Goal: Transaction & Acquisition: Download file/media

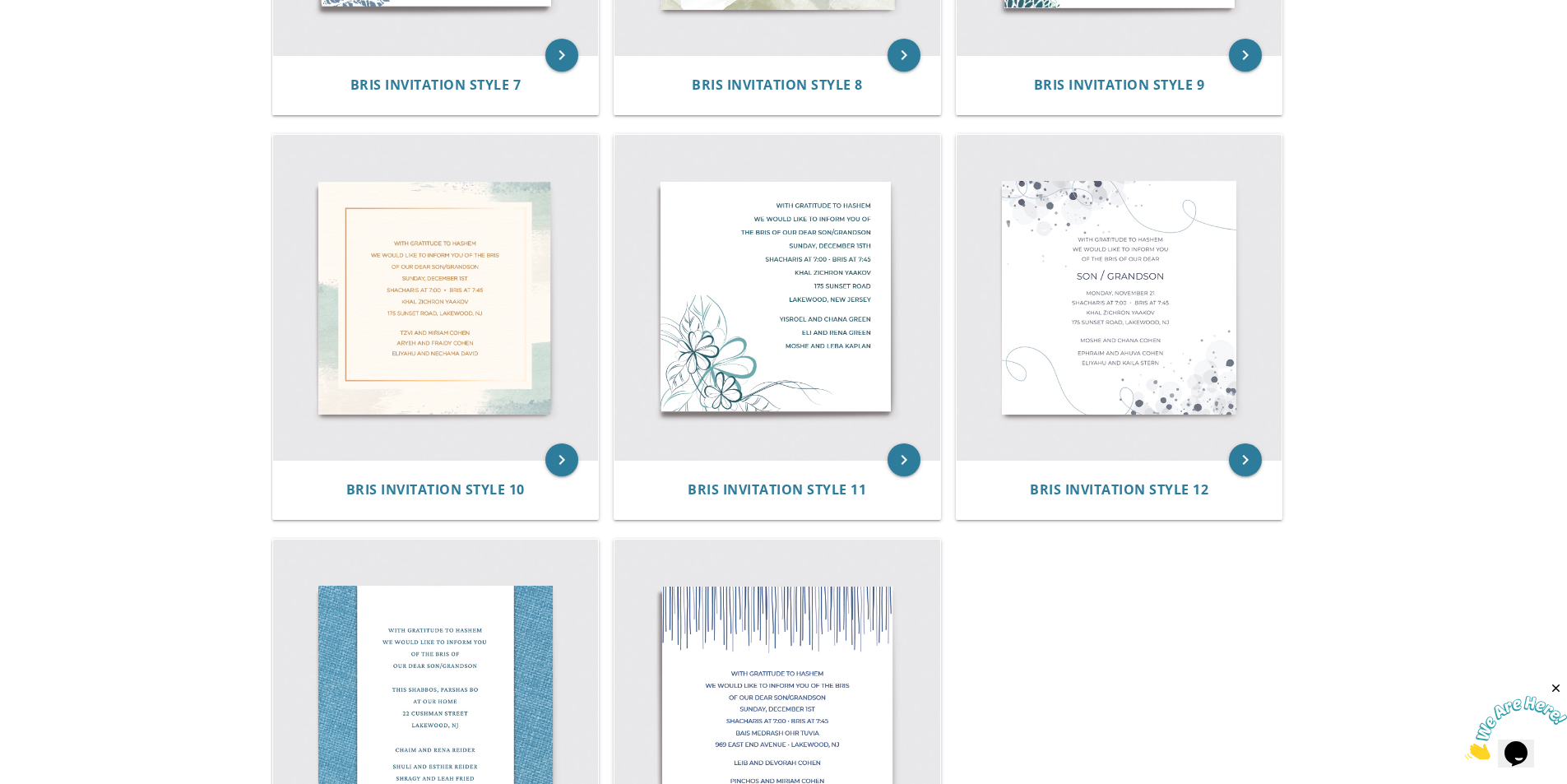
scroll to position [1680, 0]
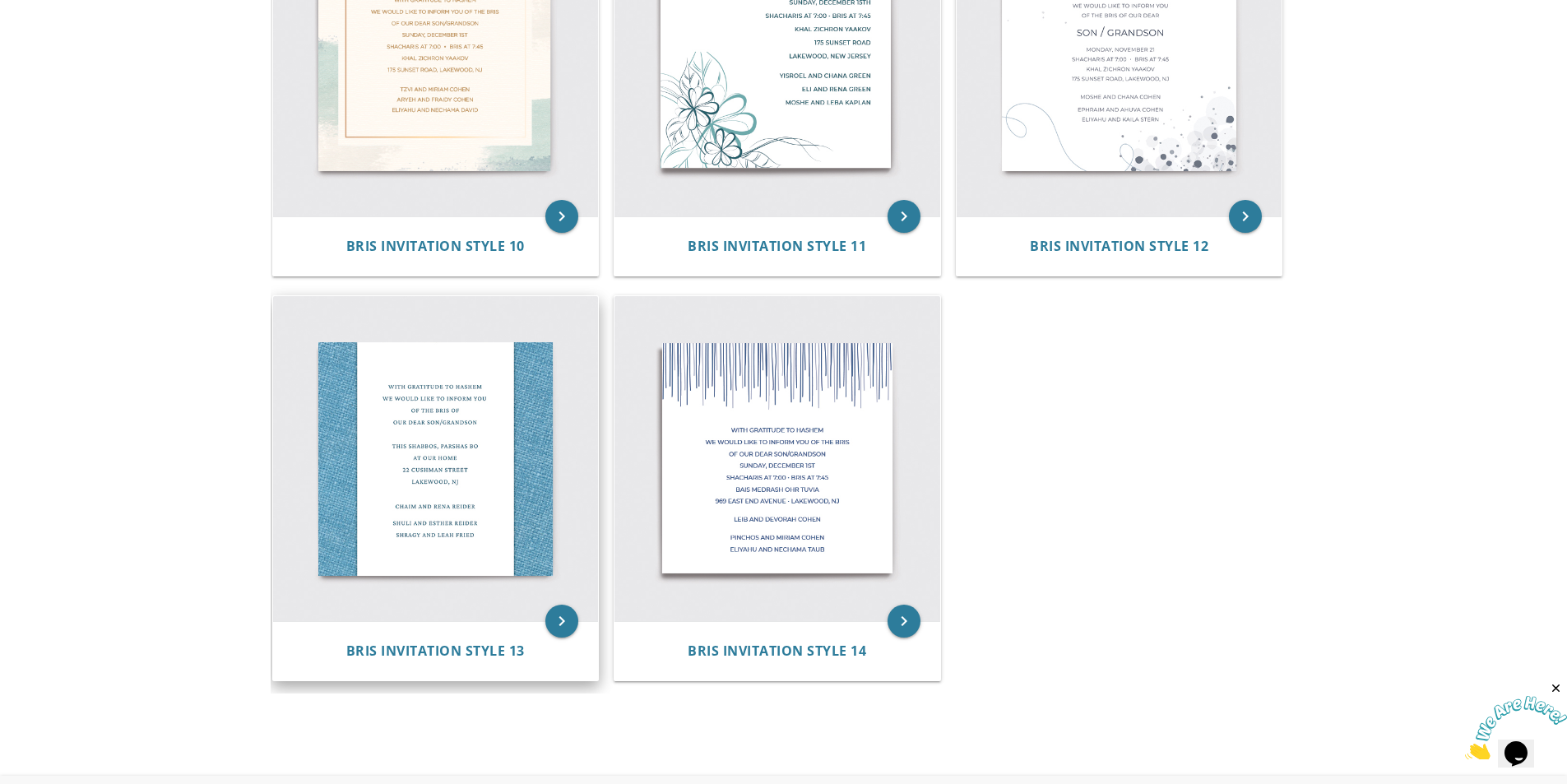
click at [456, 457] on img at bounding box center [435, 458] width 326 height 326
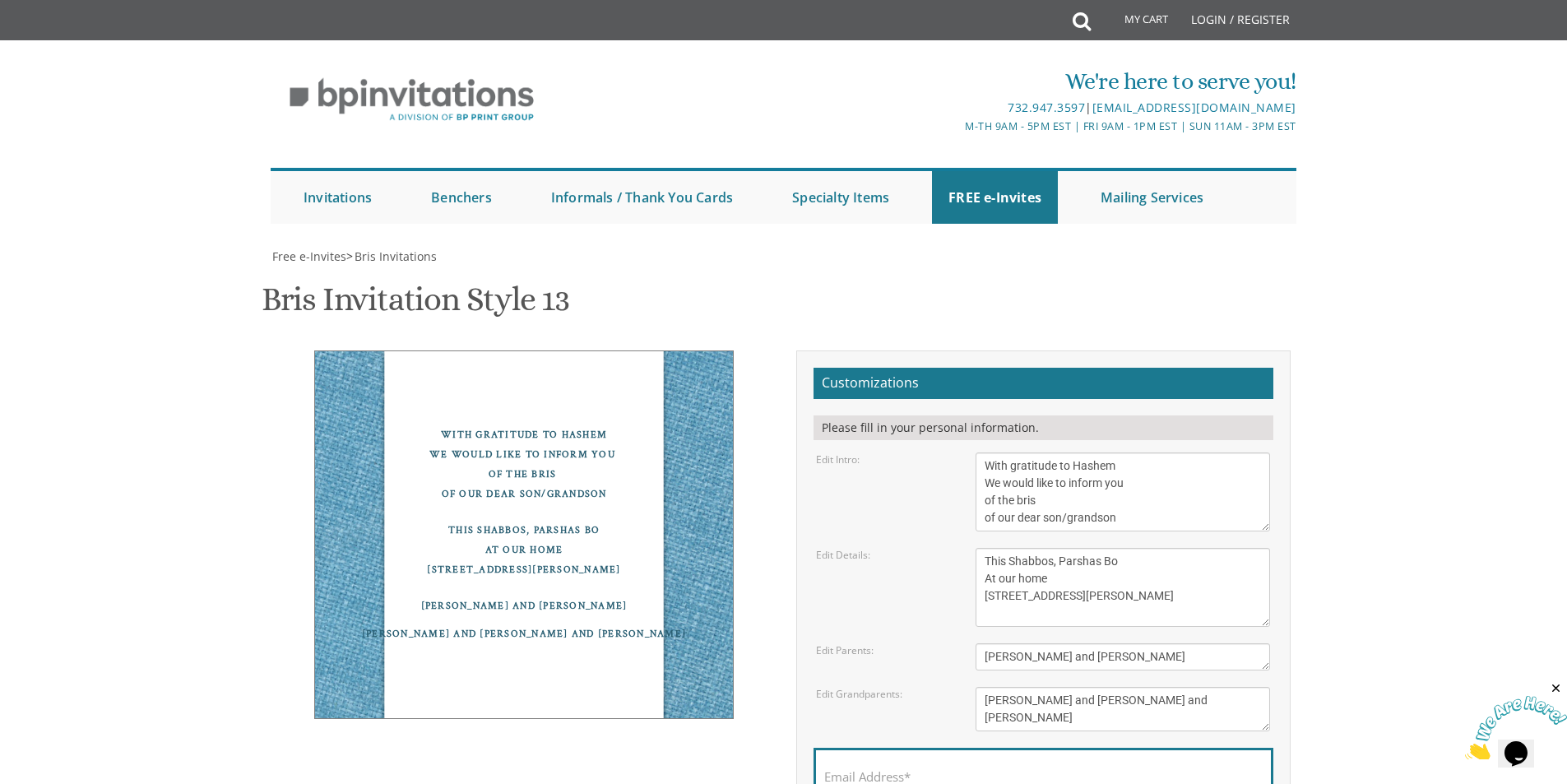
scroll to position [83, 0]
click at [1070, 452] on textarea "With gratitude to Hashem We would like to inform you of the bris of our dear so…" at bounding box center [1123, 491] width 295 height 79
click at [1148, 452] on textarea "With gratitude to Hashem We would like to inform you of the bris of our dear so…" at bounding box center [1123, 491] width 295 height 79
type textarea "With gratitude to Hashem We would like to inform you of the bris of our dear son"
drag, startPoint x: 1053, startPoint y: 480, endPoint x: 1015, endPoint y: 475, distance: 38.3
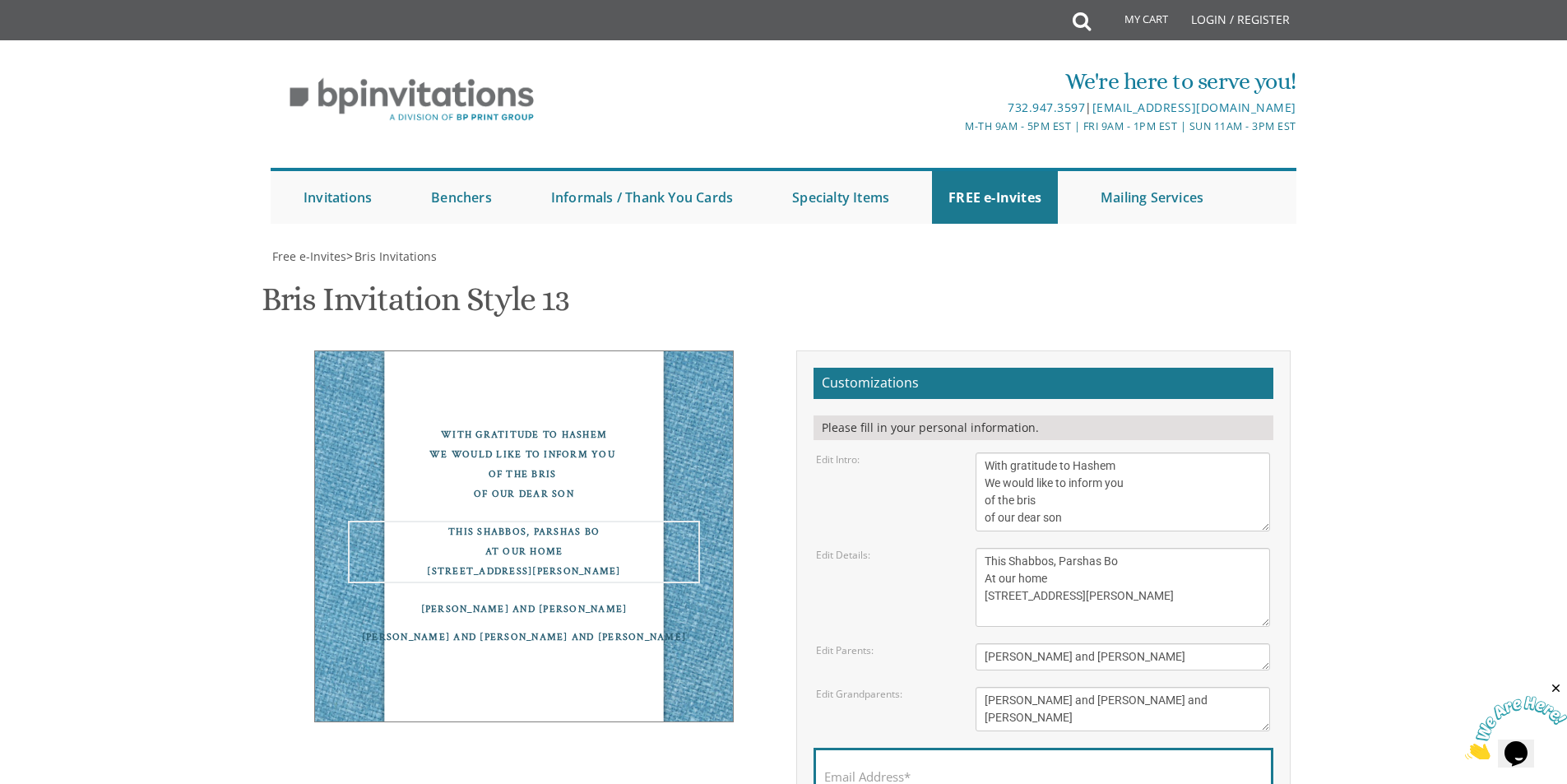
click at [1015, 548] on textarea "This Shabbos, Parshas Bo At our home 22 Cushman Street Lakewood, NJ" at bounding box center [1123, 587] width 295 height 79
click at [1111, 548] on textarea "This Shabbos, Parshas Bo At our home 22 Cushman Street Lakewood, NJ" at bounding box center [1123, 587] width 295 height 79
click at [1068, 548] on textarea "This Shabbos, Parshas Bo At our home 22 Cushman Street Lakewood, NJ" at bounding box center [1123, 587] width 295 height 79
drag, startPoint x: 1046, startPoint y: 499, endPoint x: 1001, endPoint y: 499, distance: 45.0
click at [1001, 548] on textarea "This Shabbos, Parshas Bo At our home 22 Cushman Street Lakewood, NJ" at bounding box center [1123, 587] width 295 height 79
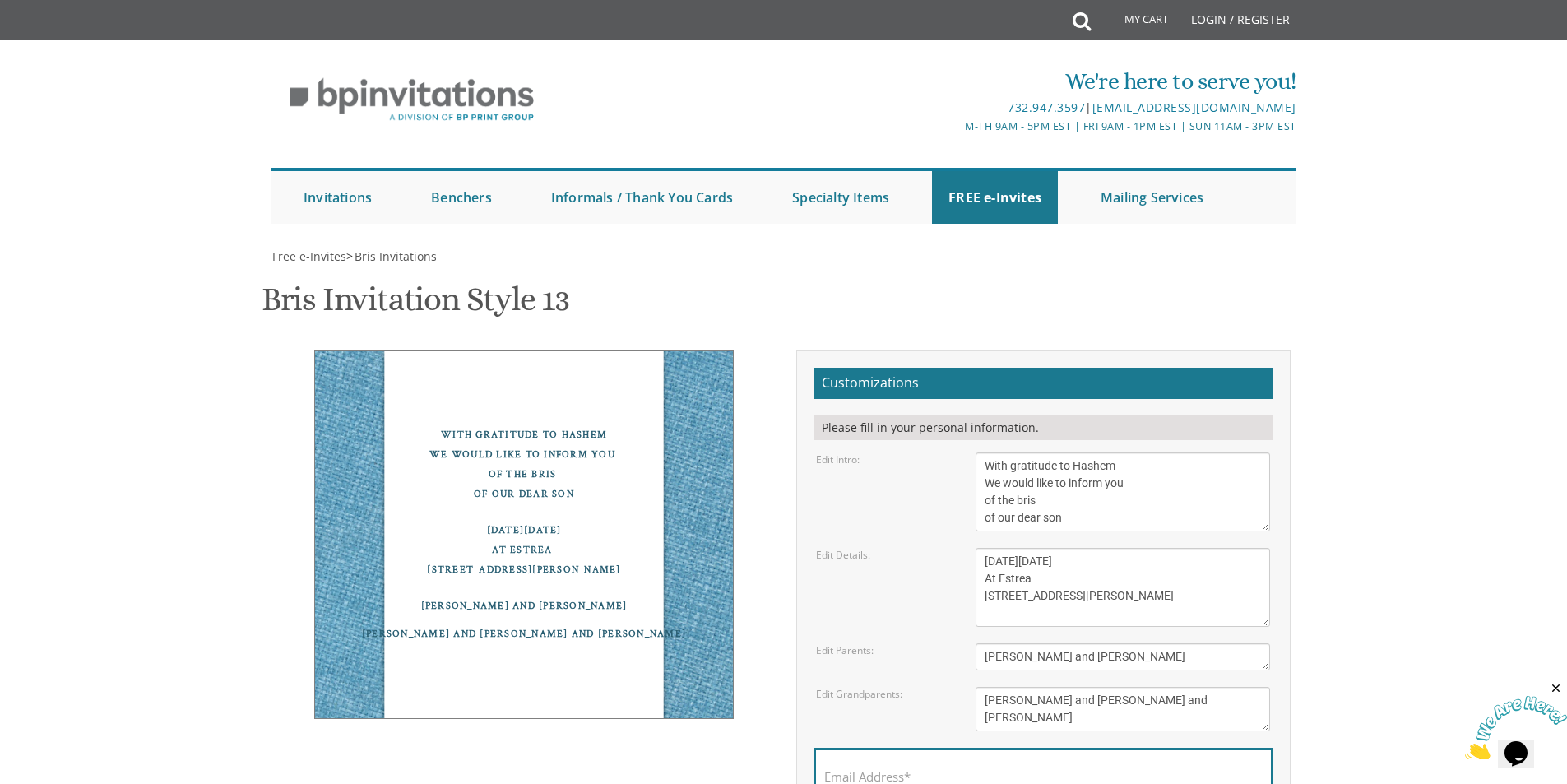
click at [1046, 548] on textarea "This Shabbos, Parshas Bo At our home 22 Cushman Street Lakewood, NJ" at bounding box center [1123, 587] width 295 height 79
paste textarea "Estréia"
drag, startPoint x: 1078, startPoint y: 516, endPoint x: 965, endPoint y: 507, distance: 113.4
click at [965, 548] on div "This Shabbos, Parshas Bo At our home 22 Cushman Street Lakewood, NJ" at bounding box center [1122, 587] width 319 height 79
click at [1141, 548] on textarea "This Shabbos, Parshas Bo At our home 22 Cushman Street Lakewood, NJ" at bounding box center [1123, 587] width 295 height 79
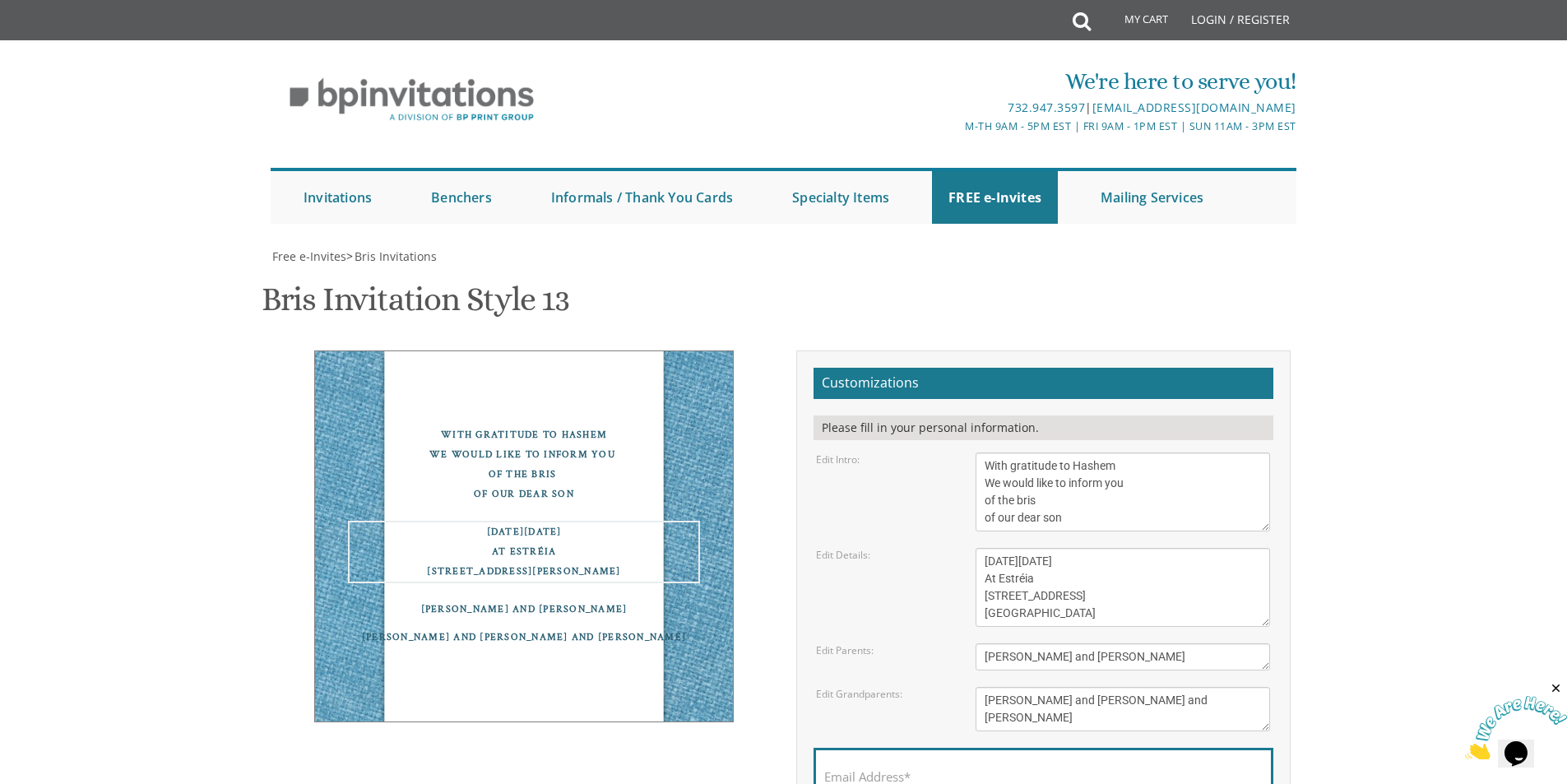
click at [1066, 548] on textarea "This Shabbos, Parshas Bo At our home 22 Cushman Street Lakewood, NJ" at bounding box center [1123, 587] width 295 height 79
click at [1136, 548] on textarea "This Shabbos, Parshas Bo At our home 22 Cushman Street Lakewood, NJ" at bounding box center [1123, 587] width 295 height 79
click at [1132, 548] on textarea "This Shabbos, Parshas Bo At our home 22 Cushman Street Lakewood, NJ" at bounding box center [1123, 587] width 295 height 79
click at [997, 548] on textarea "This Shabbos, Parshas Bo At our home 22 Cushman Street Lakewood, NJ" at bounding box center [1123, 587] width 295 height 79
click at [1133, 548] on textarea "This Shabbos, Parshas Bo At our home 22 Cushman Street Lakewood, NJ" at bounding box center [1123, 587] width 295 height 79
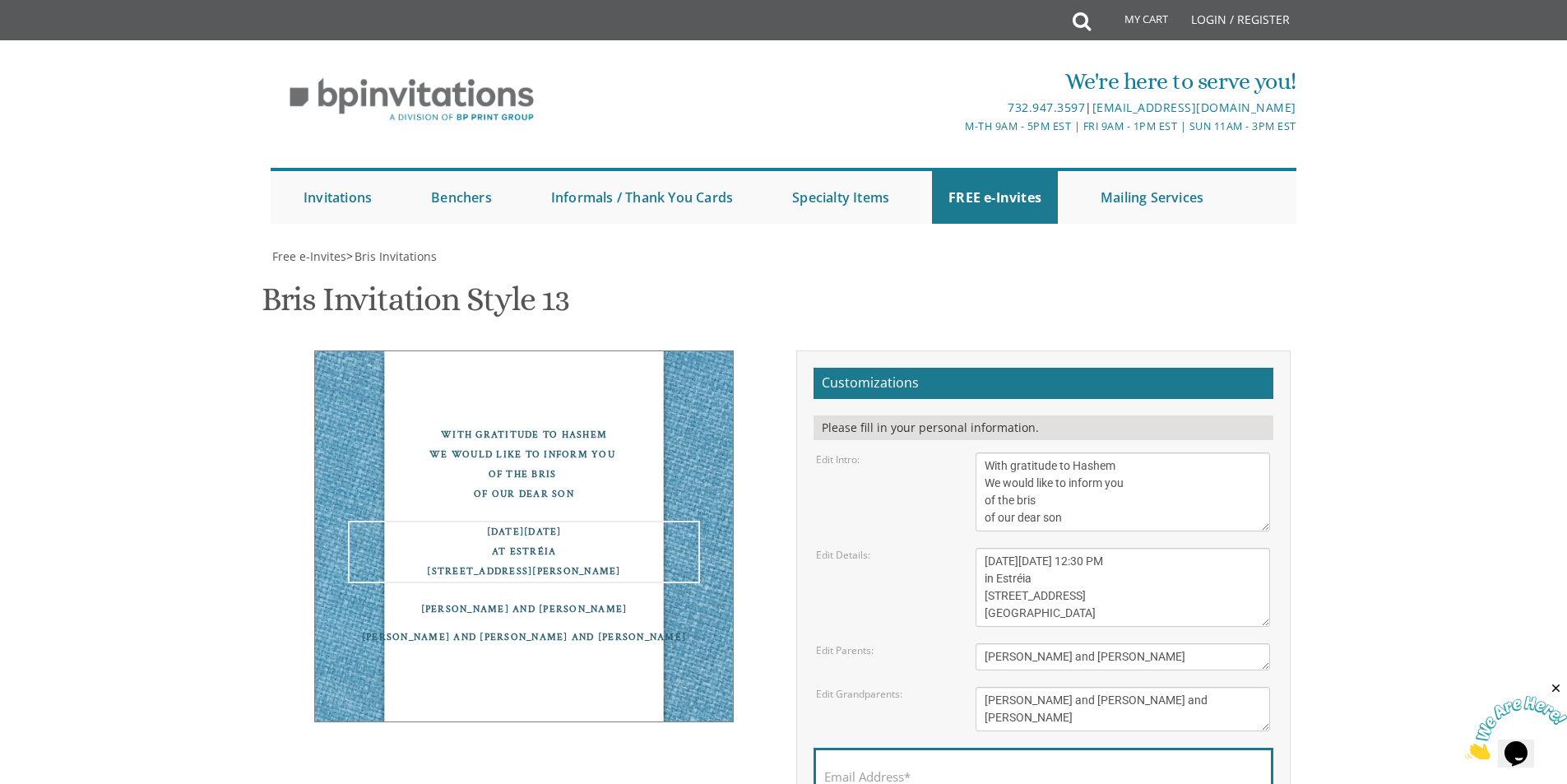
click at [986, 548] on textarea "This Shabbos, Parshas Bo At our home 22 Cushman Street Lakewood, NJ" at bounding box center [1123, 587] width 295 height 79
click at [1096, 548] on textarea "This Shabbos, Parshas Bo At our home 22 Cushman Street Lakewood, NJ" at bounding box center [1123, 587] width 295 height 79
click at [1099, 548] on textarea "This Shabbos, Parshas Bo At our home 22 Cushman Street Lakewood, NJ" at bounding box center [1123, 587] width 295 height 79
type textarea "This Sunday September 21st at 12:30 PM in Estréia 978 River Ave. Lakewood, NJ 0…"
drag, startPoint x: 1122, startPoint y: 576, endPoint x: 935, endPoint y: 585, distance: 187.2
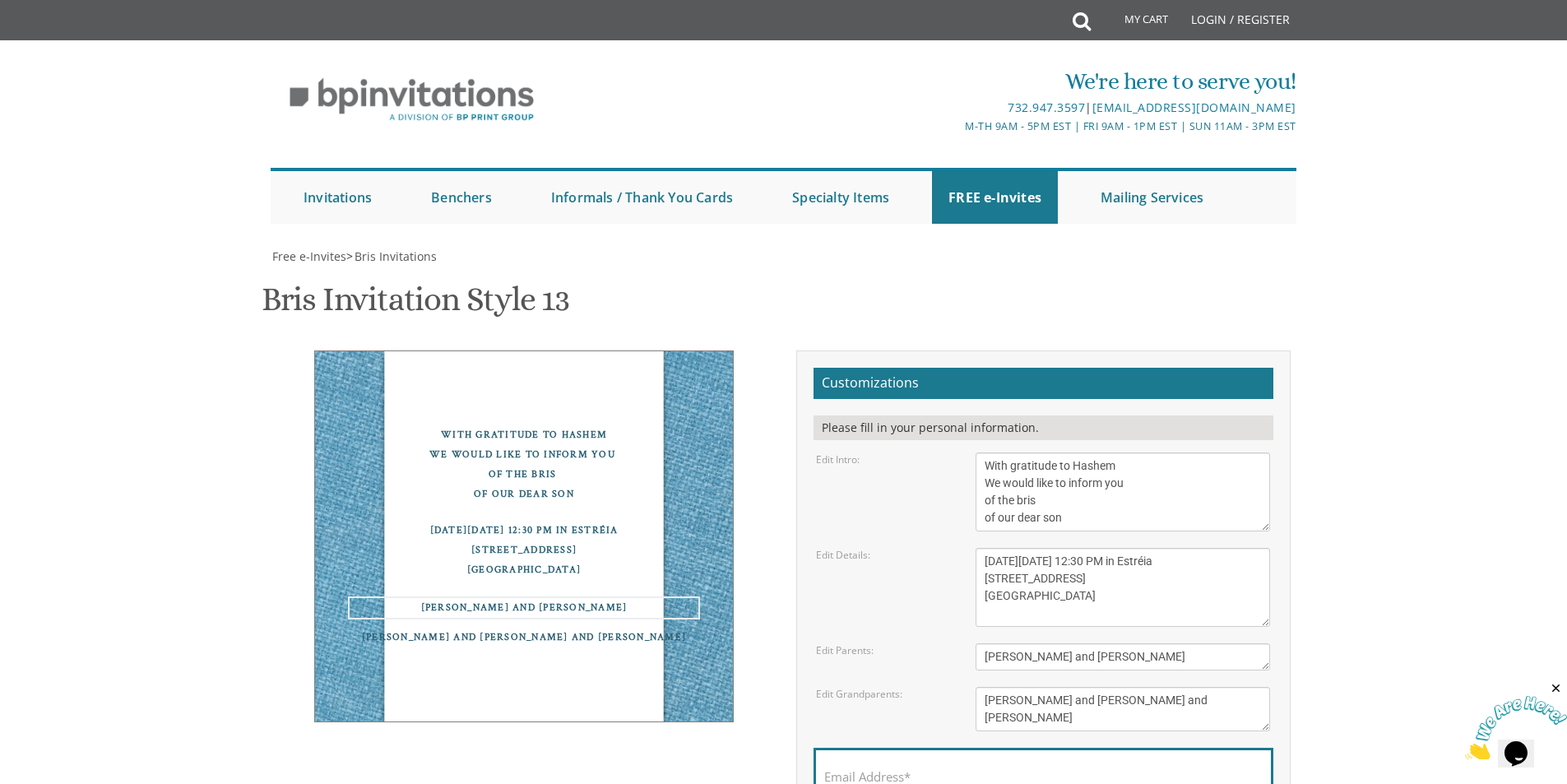
click at [935, 643] on div "Edit Parents: Chaim and Rena Reider" at bounding box center [1043, 656] width 479 height 28
type textarea "Yossi and Etty Fischer"
drag, startPoint x: 1097, startPoint y: 632, endPoint x: 971, endPoint y: 599, distance: 130.2
click at [971, 599] on form "Customizations Please fill in your personal information. Edit Intro: With grati…" at bounding box center [1044, 622] width 460 height 509
click at [980, 748] on div "Email Address*" at bounding box center [1044, 780] width 460 height 66
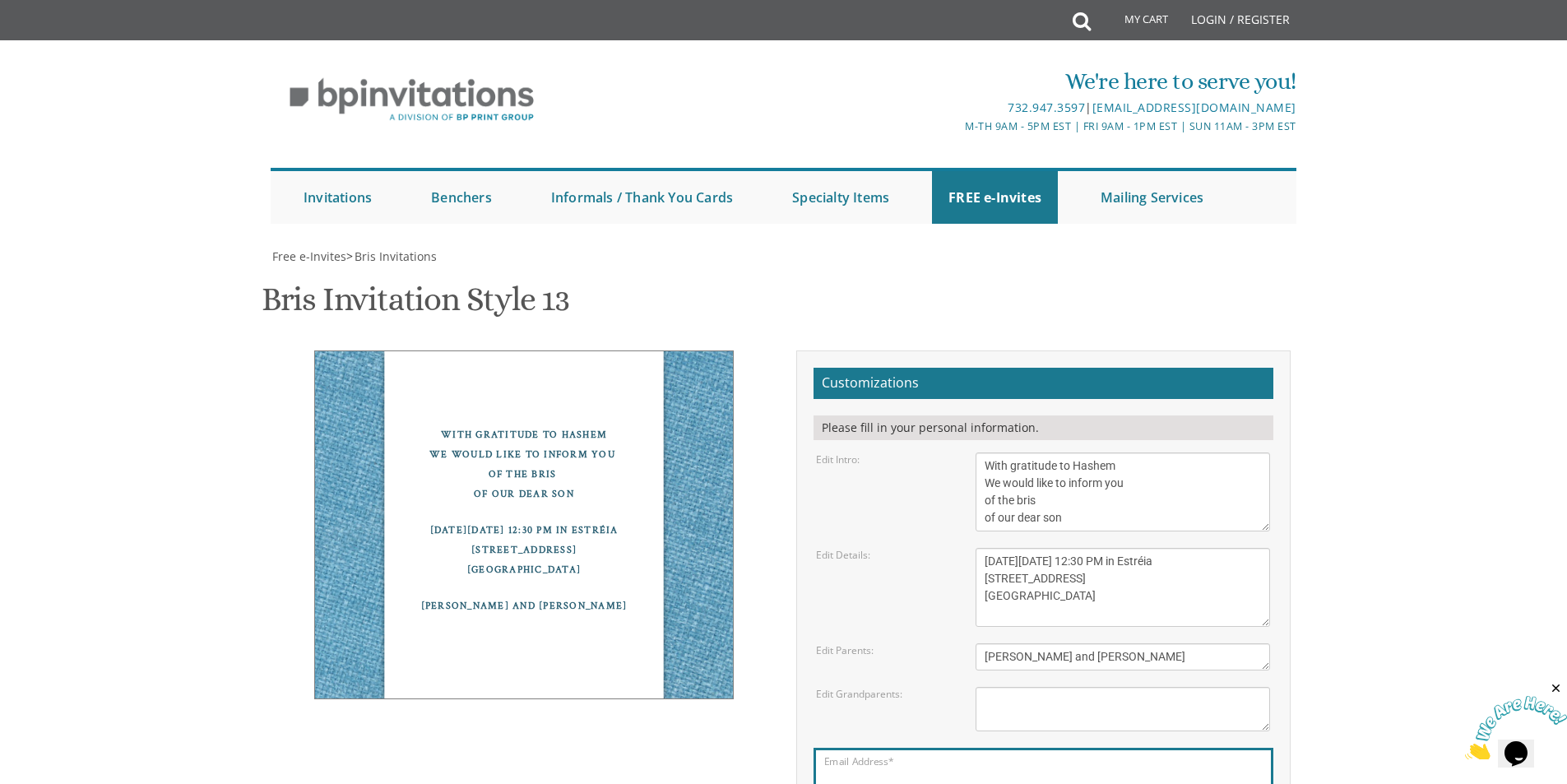
click at [927, 775] on input "Email Address*" at bounding box center [1044, 785] width 439 height 20
type input "joseph@sterlingpandc.com"
click at [1334, 672] on body "My Cart Total: View Cart Item(s) Submit My Cart Total: View Cart Item(s) Login …" at bounding box center [784, 670] width 1567 height 1342
click at [1146, 643] on textarea "Chaim and Rena Reider" at bounding box center [1123, 656] width 295 height 28
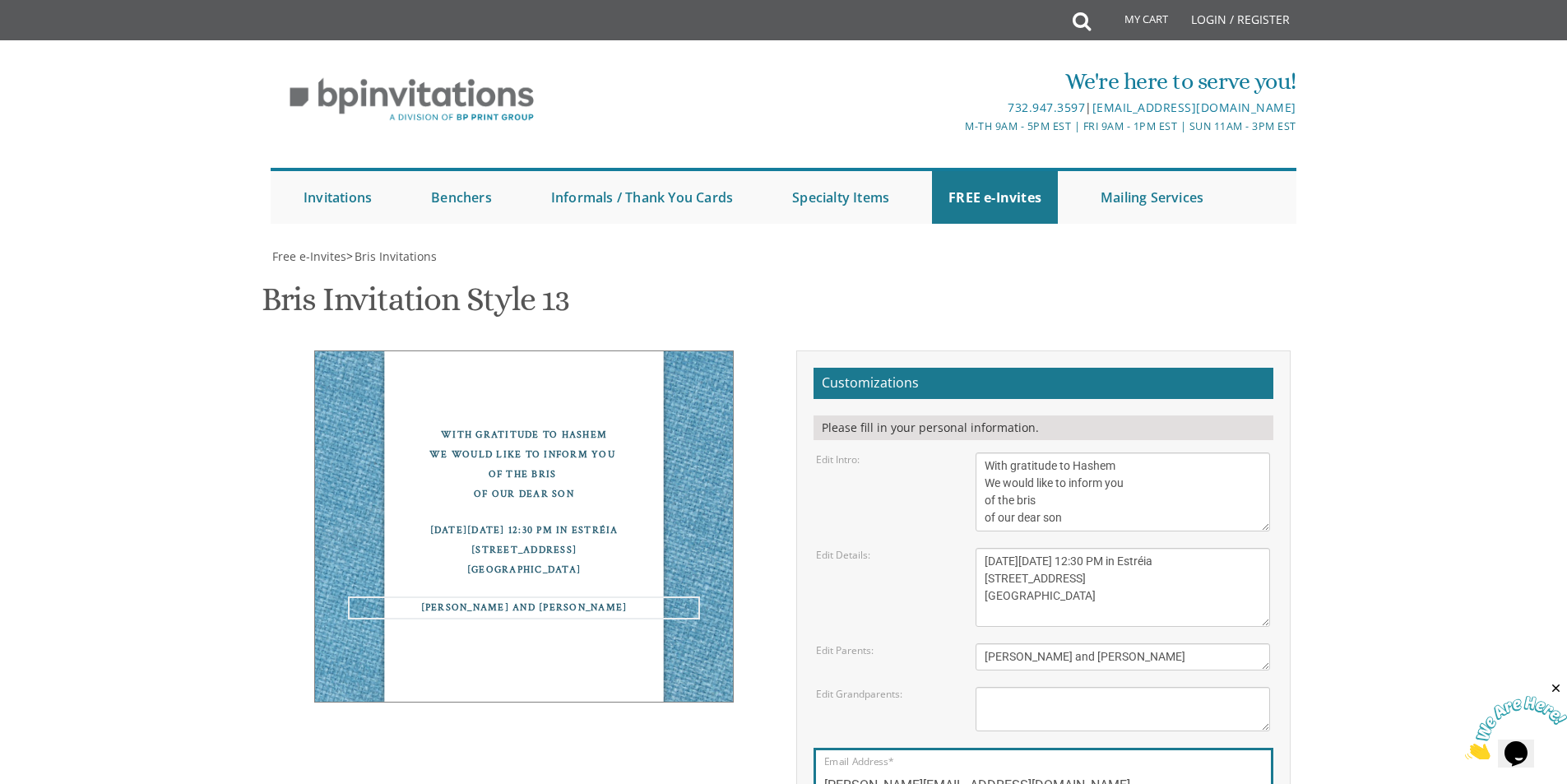
click at [1396, 385] on body "My Cart Total: View Cart Item(s) Submit My Cart Total: View Cart Item(s) Login …" at bounding box center [784, 670] width 1567 height 1342
click at [1145, 643] on textarea "Chaim and Rena Reider" at bounding box center [1123, 656] width 295 height 28
click at [1111, 686] on textarea "Shuli and Esther Reider Shragy and Leah Fried" at bounding box center [1123, 709] width 295 height 44
click at [1109, 643] on textarea "Chaim and Rena Reider" at bounding box center [1123, 656] width 295 height 28
click at [1109, 548] on textarea "This Shabbos, Parshas Bo At our home 22 Cushman Street Lakewood, NJ" at bounding box center [1123, 587] width 295 height 79
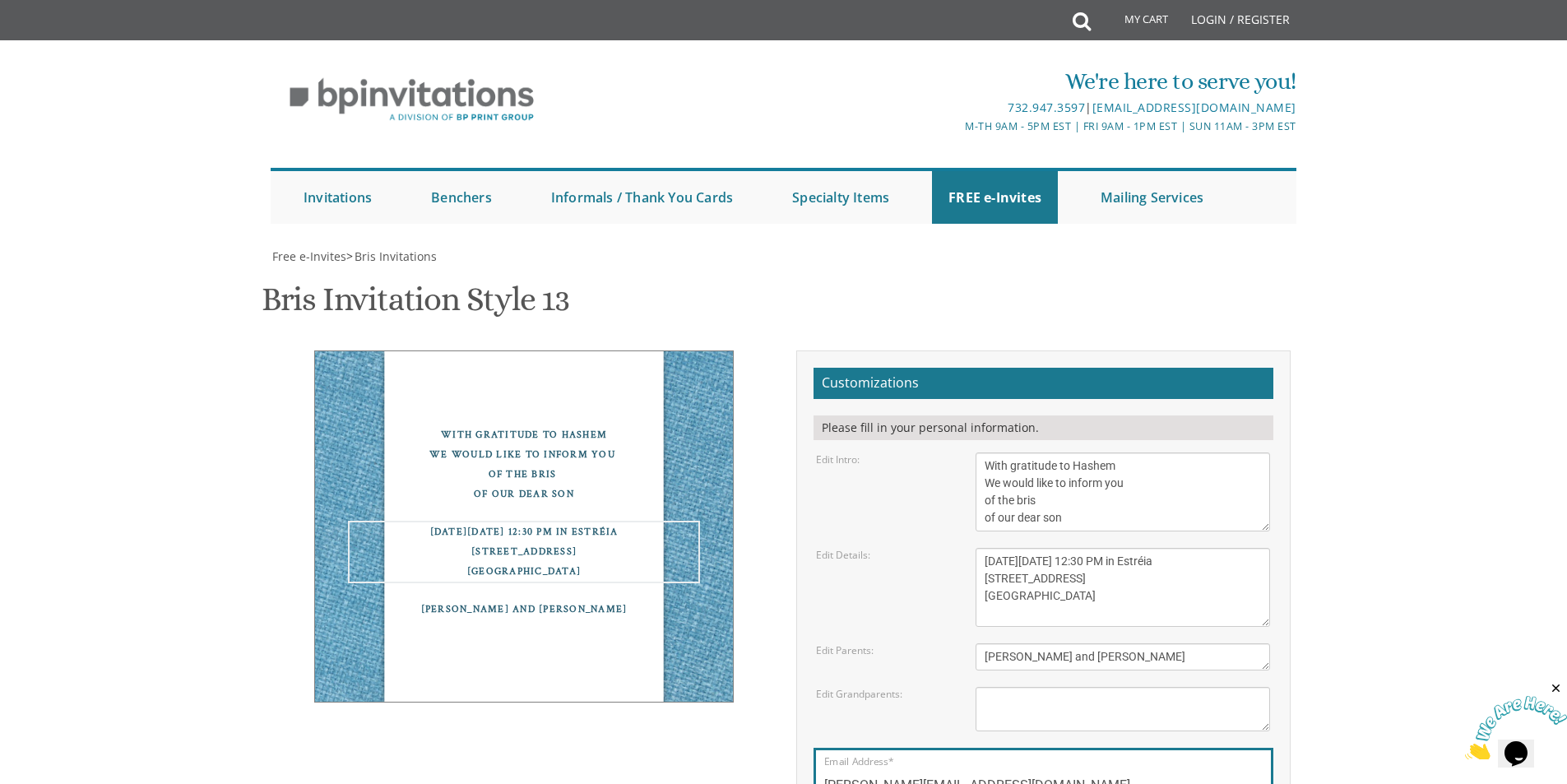
click at [1114, 548] on textarea "This Shabbos, Parshas Bo At our home 22 Cushman Street Lakewood, NJ" at bounding box center [1123, 587] width 295 height 79
click at [1097, 686] on textarea "Shuli and Esther Reider Shragy and Leah Fried" at bounding box center [1123, 709] width 295 height 44
click at [1103, 643] on textarea "Chaim and Rena Reider" at bounding box center [1123, 656] width 295 height 28
click at [1108, 548] on textarea "This Shabbos, Parshas Bo At our home 22 Cushman Street Lakewood, NJ" at bounding box center [1123, 587] width 295 height 79
drag, startPoint x: 1107, startPoint y: 359, endPoint x: 1124, endPoint y: 339, distance: 26.2
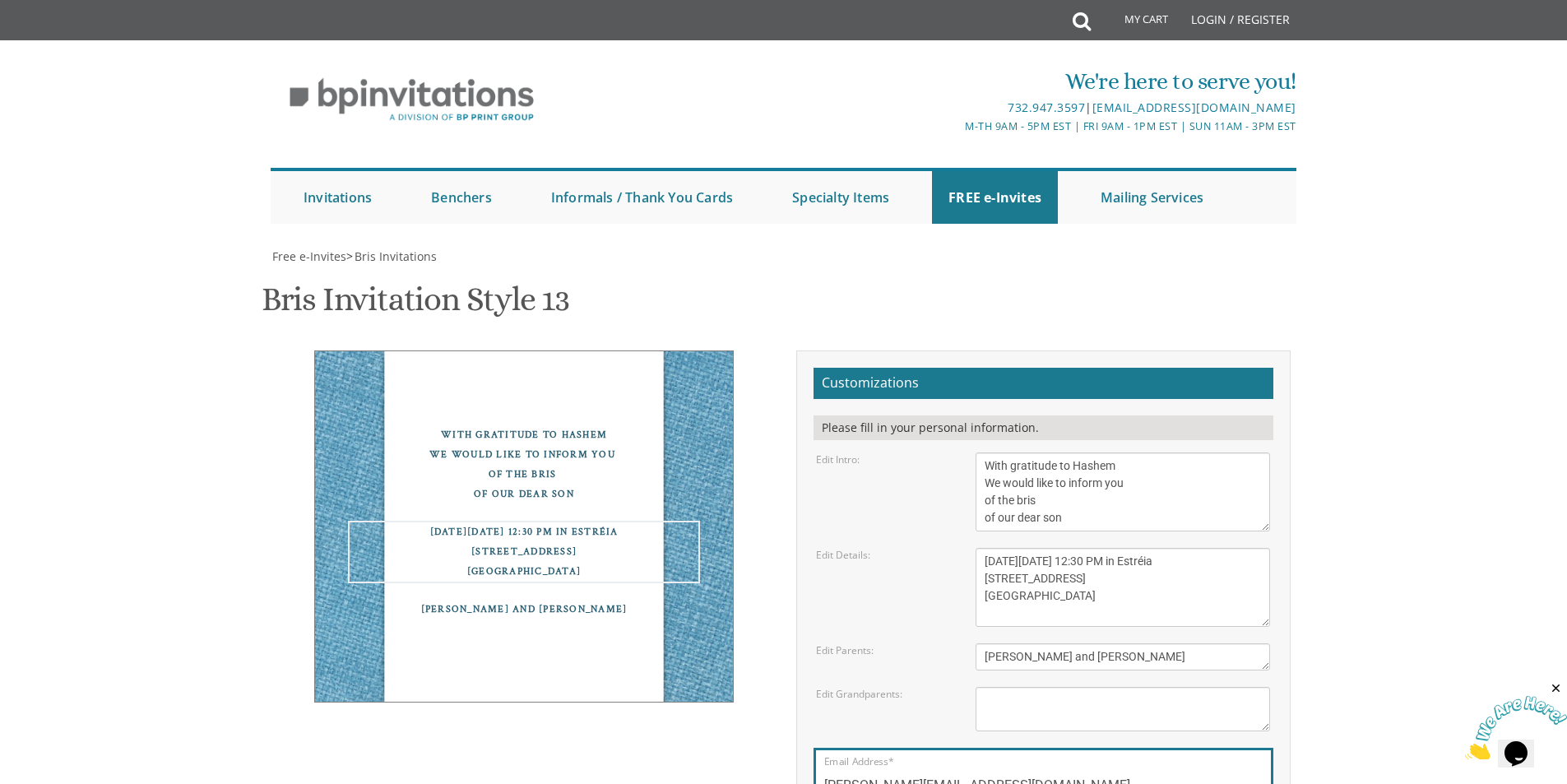
click at [1109, 548] on textarea "This Shabbos, Parshas Bo At our home 22 Cushman Street Lakewood, NJ" at bounding box center [1123, 587] width 295 height 79
click at [1147, 548] on textarea "This Shabbos, Parshas Bo At our home 22 Cushman Street Lakewood, NJ" at bounding box center [1123, 587] width 295 height 79
click at [1094, 643] on textarea "Chaim and Rena Reider" at bounding box center [1123, 656] width 295 height 28
click at [1100, 548] on textarea "This Shabbos, Parshas Bo At our home 22 Cushman Street Lakewood, NJ" at bounding box center [1123, 587] width 295 height 79
click at [1094, 548] on textarea "This Shabbos, Parshas Bo At our home 22 Cushman Street Lakewood, NJ" at bounding box center [1123, 587] width 295 height 79
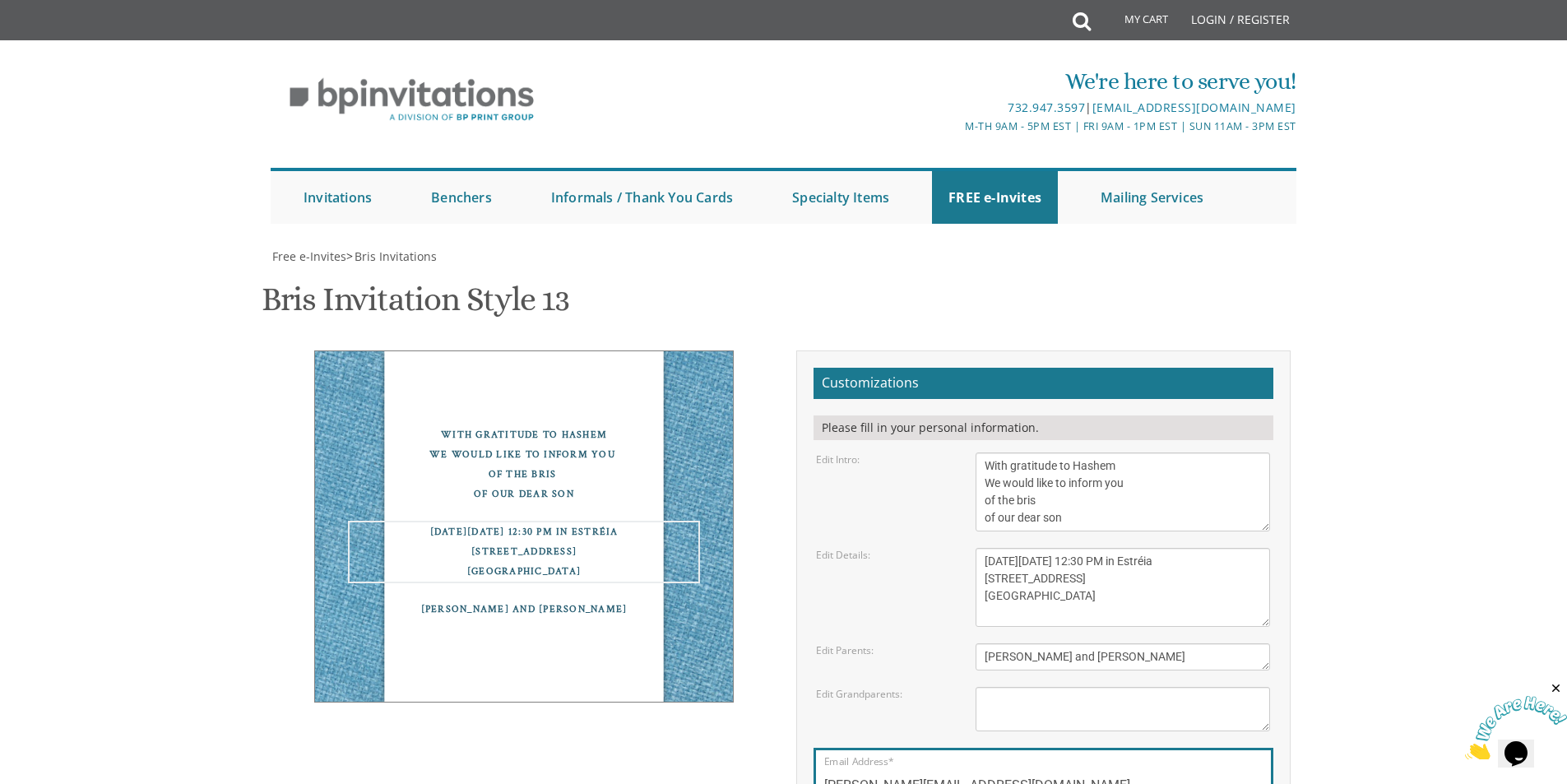
click at [1106, 548] on textarea "This Shabbos, Parshas Bo At our home 22 Cushman Street Lakewood, NJ" at bounding box center [1123, 587] width 295 height 79
click at [1135, 548] on textarea "This Shabbos, Parshas Bo At our home 22 Cushman Street Lakewood, NJ" at bounding box center [1123, 587] width 295 height 79
click at [1147, 548] on textarea "This Shabbos, Parshas Bo At our home 22 Cushman Street Lakewood, NJ" at bounding box center [1123, 587] width 295 height 79
click at [1149, 548] on textarea "This Shabbos, Parshas Bo At our home 22 Cushman Street Lakewood, NJ" at bounding box center [1123, 587] width 295 height 79
click at [1141, 548] on textarea "This Shabbos, Parshas Bo At our home 22 Cushman Street Lakewood, NJ" at bounding box center [1123, 587] width 295 height 79
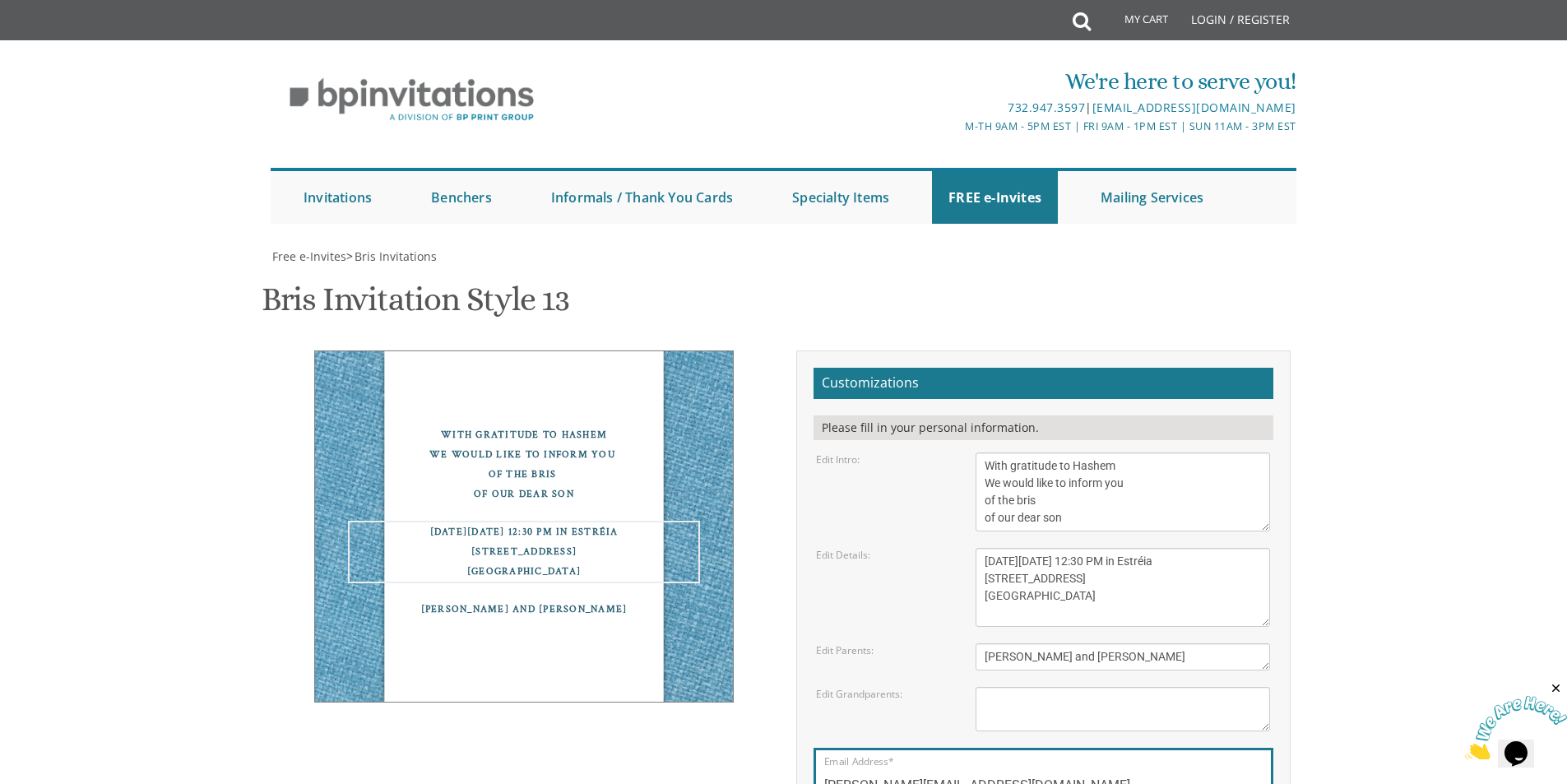
click at [1135, 548] on textarea "This Shabbos, Parshas Bo At our home 22 Cushman Street Lakewood, NJ" at bounding box center [1123, 587] width 295 height 79
click at [1148, 548] on textarea "This Shabbos, Parshas Bo At our home 22 Cushman Street Lakewood, NJ" at bounding box center [1123, 587] width 295 height 79
click at [1133, 548] on textarea "This Shabbos, Parshas Bo At our home 22 Cushman Street Lakewood, NJ" at bounding box center [1123, 587] width 295 height 79
click at [1111, 548] on textarea "This Shabbos, Parshas Bo At our home 22 Cushman Street Lakewood, NJ" at bounding box center [1123, 587] width 295 height 79
click at [1116, 548] on textarea "This Shabbos, Parshas Bo At our home 22 Cushman Street Lakewood, NJ" at bounding box center [1123, 587] width 295 height 79
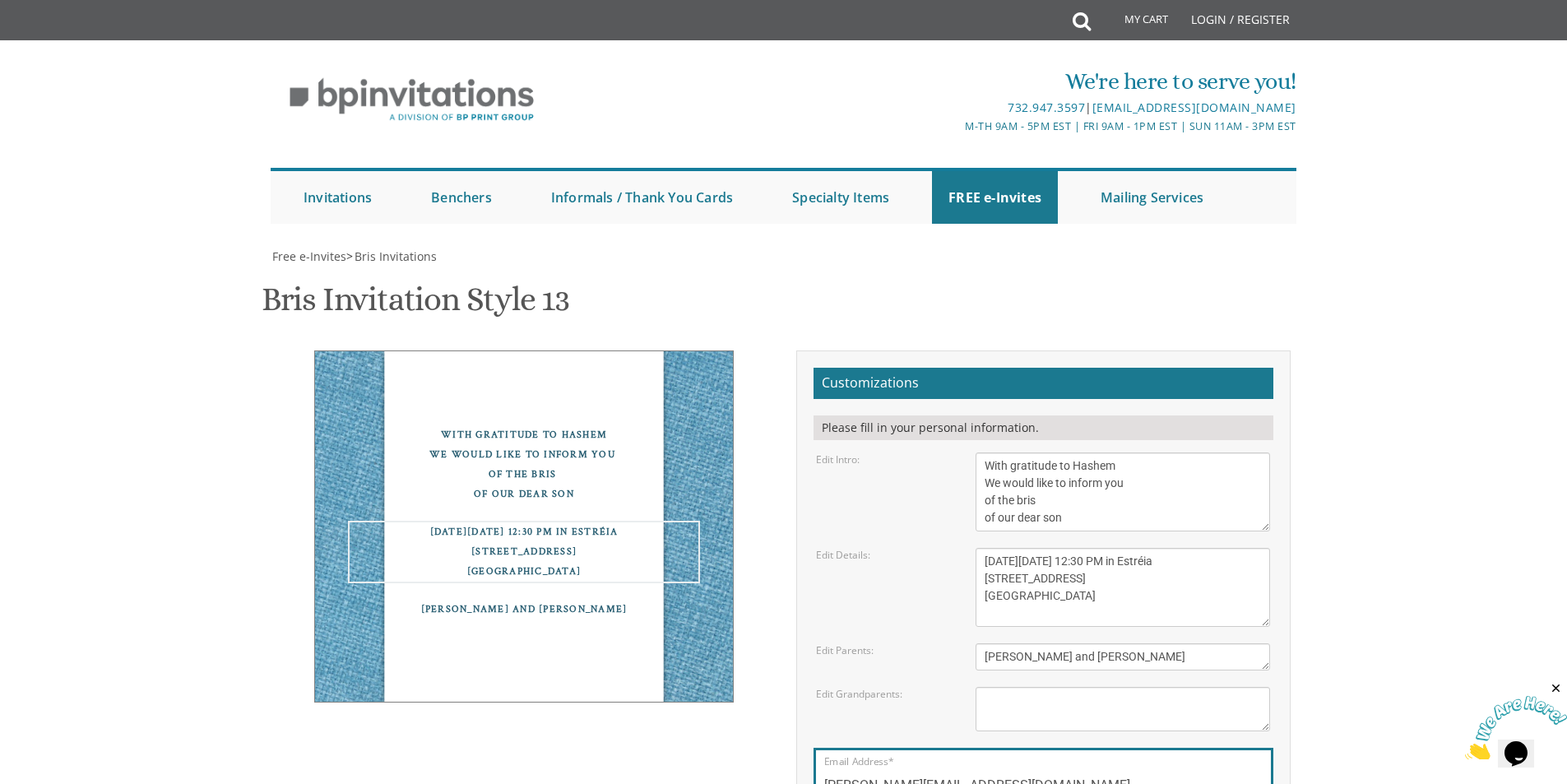
click at [1122, 548] on textarea "This Shabbos, Parshas Bo At our home 22 Cushman Street Lakewood, NJ" at bounding box center [1123, 587] width 295 height 79
click at [1131, 548] on textarea "This Shabbos, Parshas Bo At our home 22 Cushman Street Lakewood, NJ" at bounding box center [1123, 587] width 295 height 79
click at [1147, 548] on textarea "This Shabbos, Parshas Bo At our home 22 Cushman Street Lakewood, NJ" at bounding box center [1123, 587] width 295 height 79
click at [1129, 548] on textarea "This Shabbos, Parshas Bo At our home 22 Cushman Street Lakewood, NJ" at bounding box center [1123, 587] width 295 height 79
click at [1110, 548] on textarea "This Shabbos, Parshas Bo At our home 22 Cushman Street Lakewood, NJ" at bounding box center [1123, 587] width 295 height 79
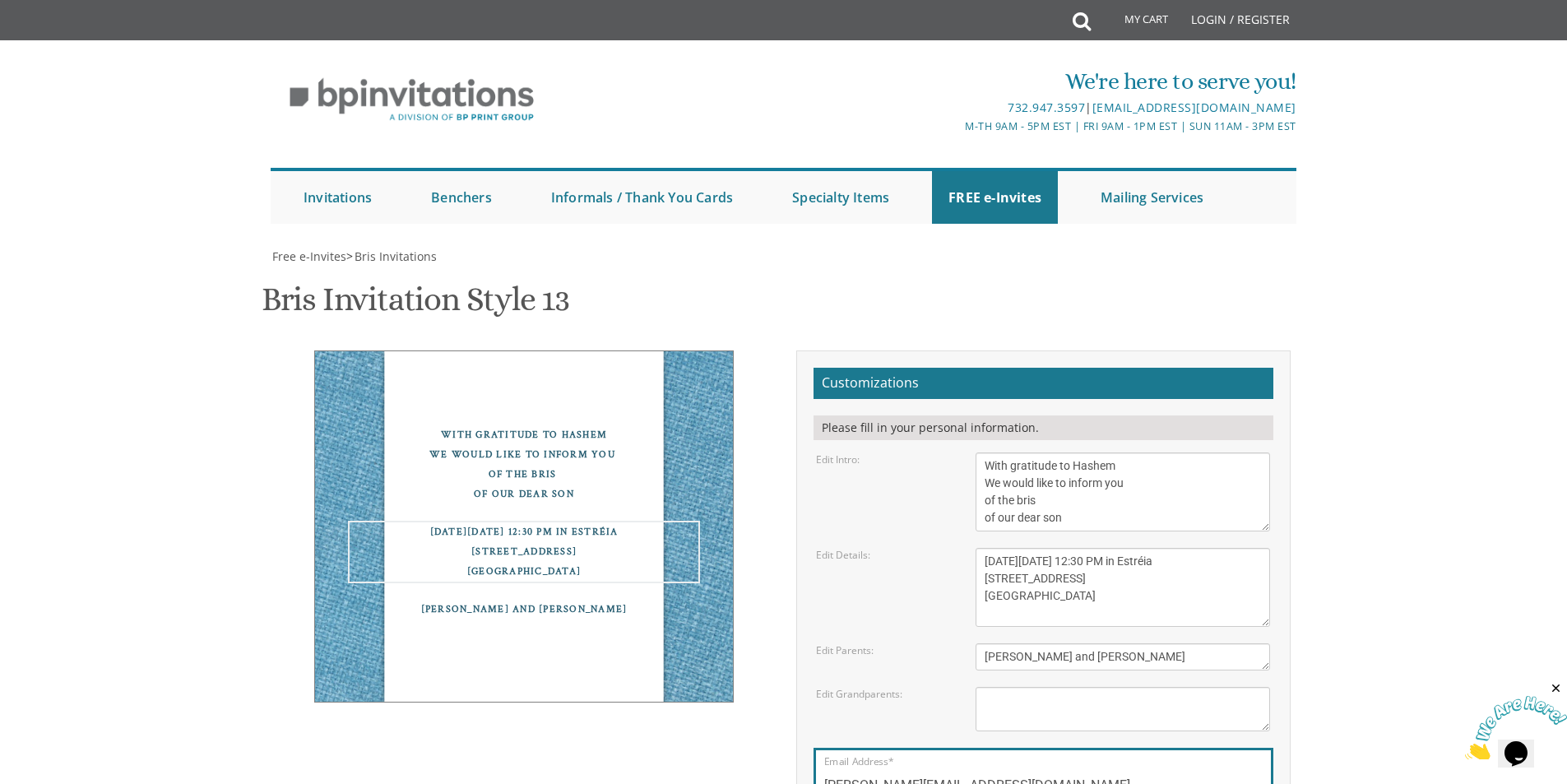
click at [1110, 548] on textarea "This Shabbos, Parshas Bo At our home 22 Cushman Street Lakewood, NJ" at bounding box center [1123, 587] width 295 height 79
click at [1119, 548] on textarea "This Shabbos, Parshas Bo At our home 22 Cushman Street Lakewood, NJ" at bounding box center [1123, 587] width 295 height 79
click at [1141, 548] on textarea "This Shabbos, Parshas Bo At our home 22 Cushman Street Lakewood, NJ" at bounding box center [1123, 587] width 295 height 79
click at [1131, 548] on textarea "This Shabbos, Parshas Bo At our home 22 Cushman Street Lakewood, NJ" at bounding box center [1123, 587] width 295 height 79
click at [1124, 548] on textarea "This Shabbos, Parshas Bo At our home 22 Cushman Street Lakewood, NJ" at bounding box center [1123, 587] width 295 height 79
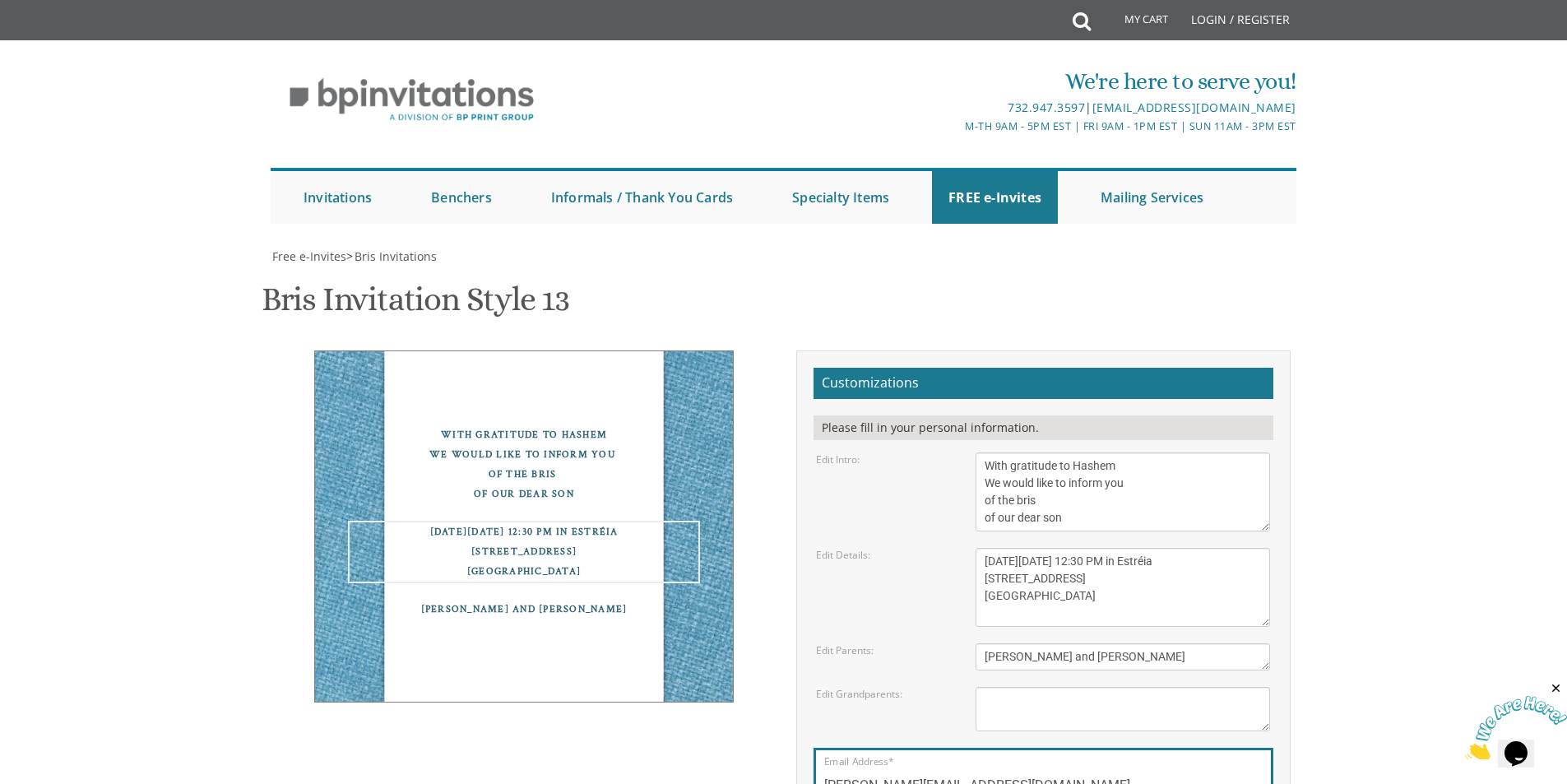
click at [1120, 548] on textarea "This Shabbos, Parshas Bo At our home 22 Cushman Street Lakewood, NJ" at bounding box center [1123, 587] width 295 height 79
click at [1119, 548] on textarea "This Shabbos, Parshas Bo At our home 22 Cushman Street Lakewood, NJ" at bounding box center [1123, 587] width 295 height 79
click at [1132, 548] on textarea "This Shabbos, Parshas Bo At our home 22 Cushman Street Lakewood, NJ" at bounding box center [1123, 587] width 295 height 79
click at [986, 548] on textarea "This Shabbos, Parshas Bo At our home 22 Cushman Street Lakewood, NJ" at bounding box center [1123, 587] width 295 height 79
click at [1053, 548] on textarea "This Shabbos, Parshas Bo At our home 22 Cushman Street Lakewood, NJ" at bounding box center [1123, 587] width 295 height 79
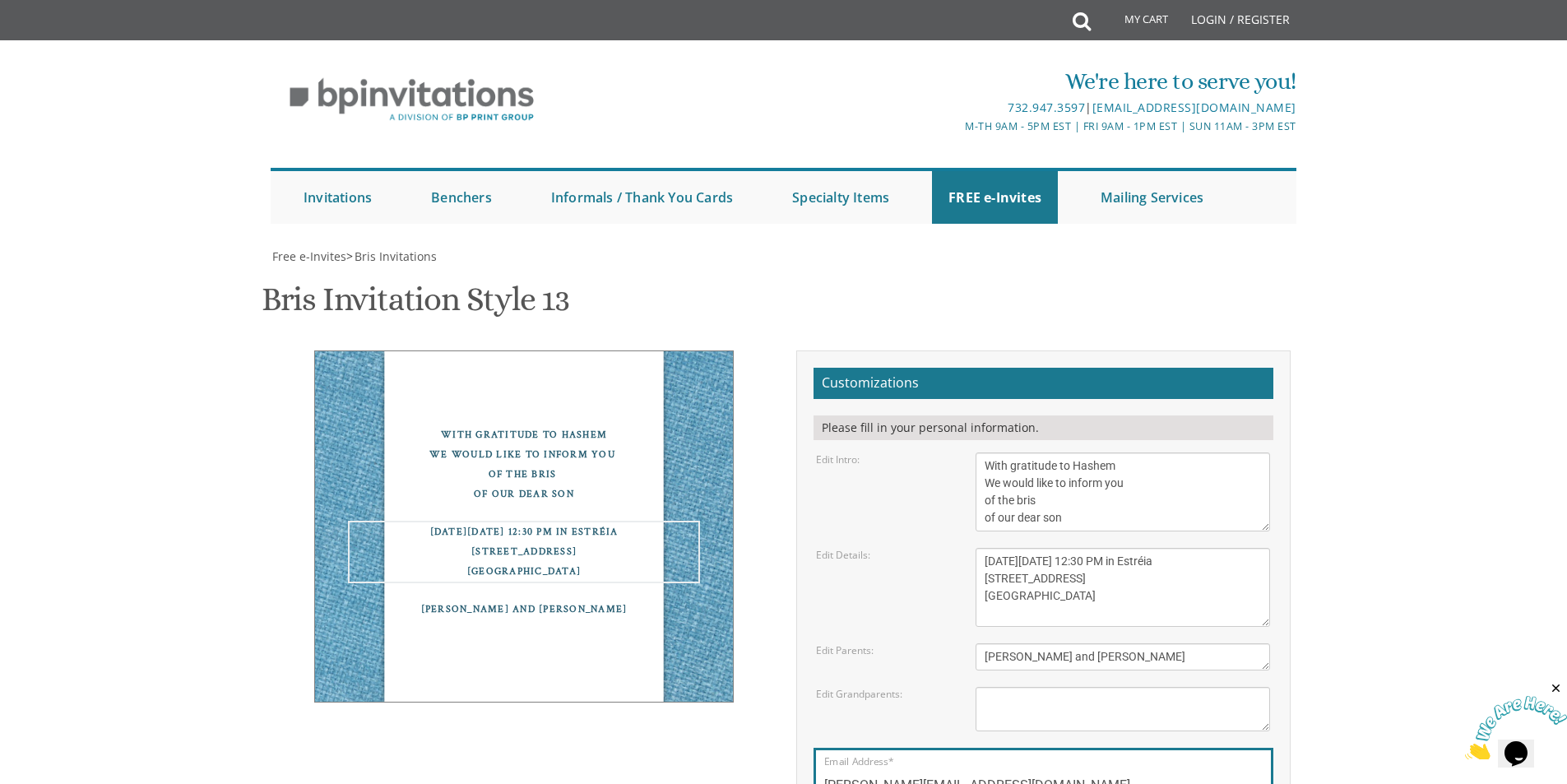
click at [1071, 548] on textarea "This Shabbos, Parshas Bo At our home 22 Cushman Street Lakewood, NJ" at bounding box center [1123, 587] width 295 height 79
click at [1102, 548] on textarea "This Shabbos, Parshas Bo At our home 22 Cushman Street Lakewood, NJ" at bounding box center [1123, 587] width 295 height 79
click at [1126, 548] on textarea "This Shabbos, Parshas Bo At our home 22 Cushman Street Lakewood, NJ" at bounding box center [1123, 587] width 295 height 79
click at [1131, 548] on textarea "This Shabbos, Parshas Bo At our home 22 Cushman Street Lakewood, NJ" at bounding box center [1123, 587] width 295 height 79
click at [1108, 548] on textarea "This Shabbos, Parshas Bo At our home 22 Cushman Street Lakewood, NJ" at bounding box center [1123, 587] width 295 height 79
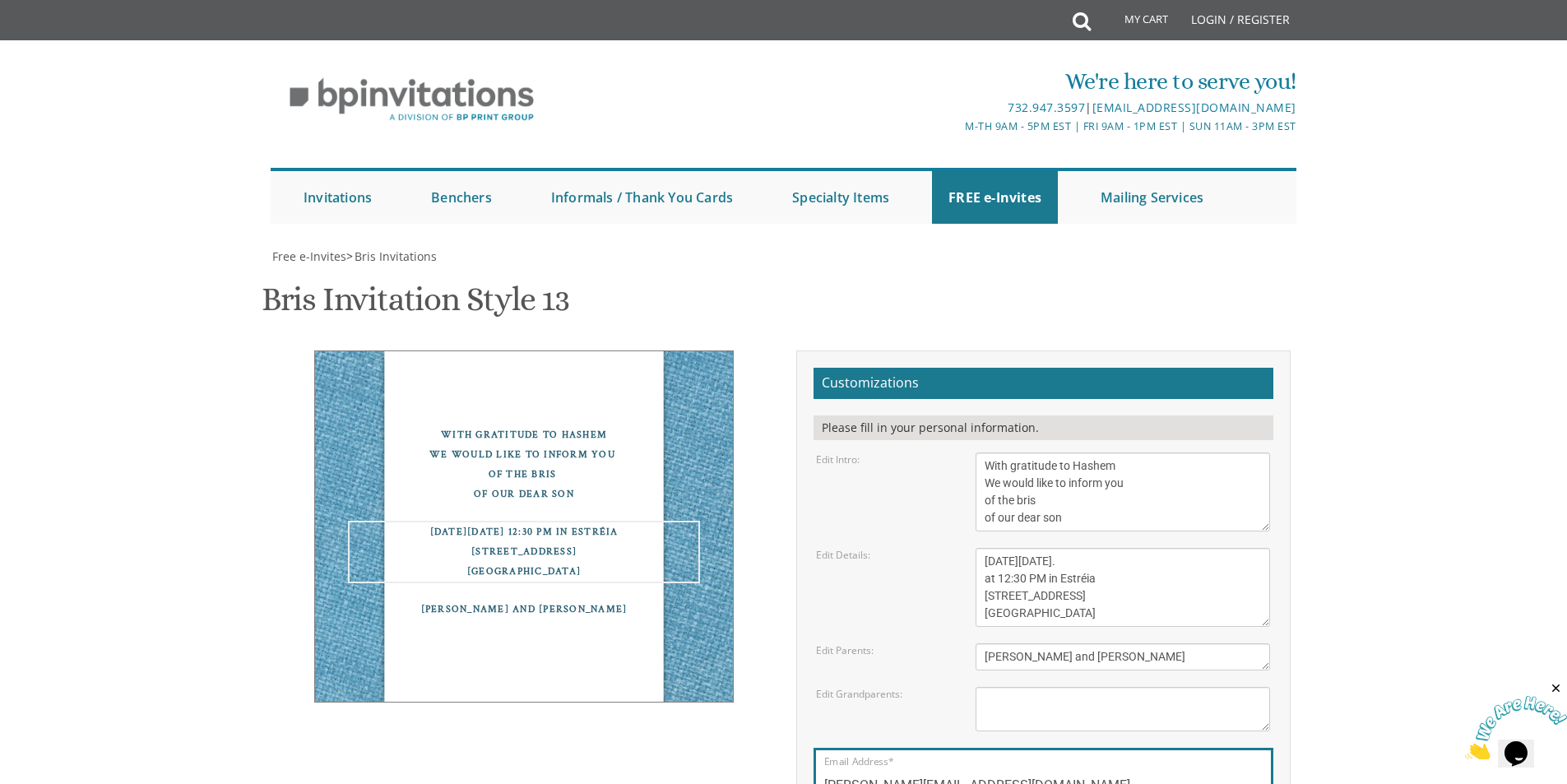
click at [1086, 548] on textarea "This Shabbos, Parshas Bo At our home 22 Cushman Street Lakewood, NJ" at bounding box center [1123, 587] width 295 height 79
click at [1116, 548] on textarea "This Shabbos, Parshas Bo At our home 22 Cushman Street Lakewood, NJ" at bounding box center [1123, 587] width 295 height 79
click at [1133, 548] on textarea "This Shabbos, Parshas Bo At our home 22 Cushman Street Lakewood, NJ" at bounding box center [1123, 587] width 295 height 79
click at [1126, 548] on textarea "This Shabbos, Parshas Bo At our home 22 Cushman Street Lakewood, NJ" at bounding box center [1123, 587] width 295 height 79
click at [1118, 548] on textarea "This Shabbos, Parshas Bo At our home 22 Cushman Street Lakewood, NJ" at bounding box center [1123, 587] width 295 height 79
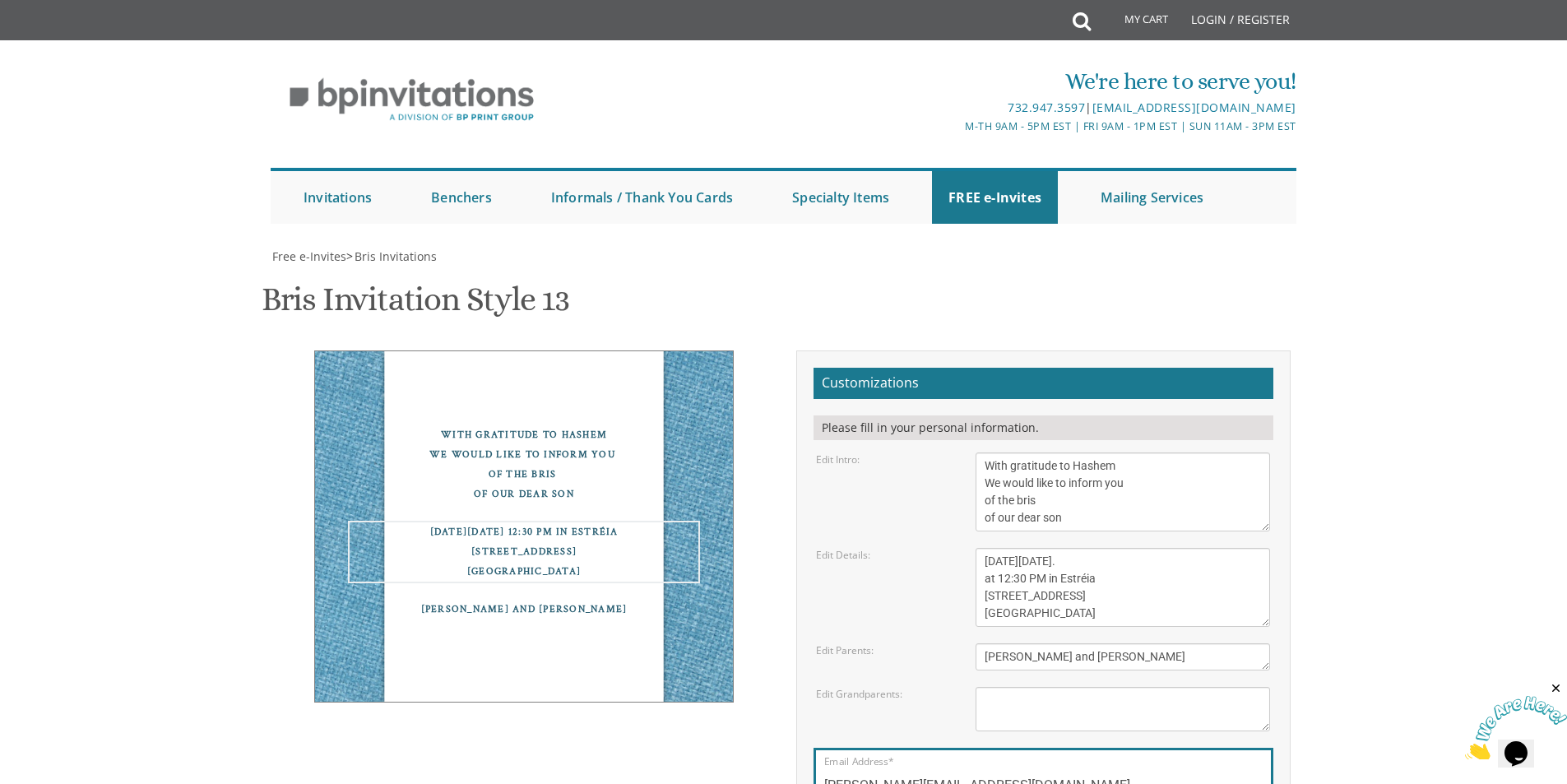
drag, startPoint x: 1115, startPoint y: 356, endPoint x: 1121, endPoint y: 351, distance: 7.8
click at [1116, 548] on textarea "This Shabbos, Parshas Bo At our home 22 Cushman Street Lakewood, NJ" at bounding box center [1123, 587] width 295 height 79
click at [1146, 548] on textarea "This Shabbos, Parshas Bo At our home 22 Cushman Street Lakewood, NJ" at bounding box center [1123, 587] width 295 height 79
drag, startPoint x: 1133, startPoint y: 345, endPoint x: 1128, endPoint y: 354, distance: 10.3
click at [1132, 548] on textarea "This Shabbos, Parshas Bo At our home 22 Cushman Street Lakewood, NJ" at bounding box center [1123, 587] width 295 height 79
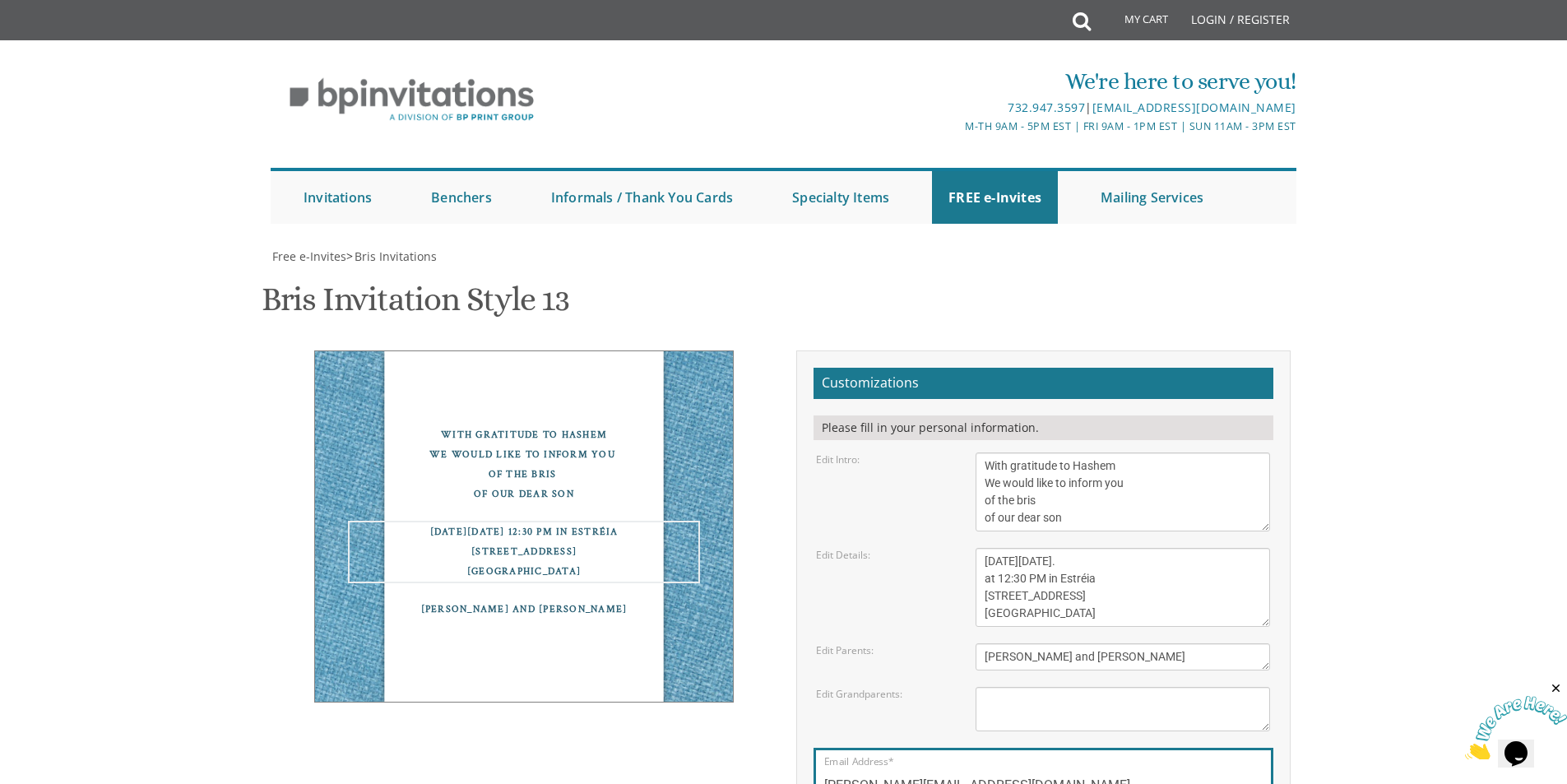
click at [1125, 548] on textarea "This Shabbos, Parshas Bo At our home 22 Cushman Street Lakewood, NJ" at bounding box center [1123, 587] width 295 height 79
click at [1068, 548] on textarea "This Shabbos, Parshas Bo At our home 22 Cushman Street Lakewood, NJ" at bounding box center [1123, 587] width 295 height 79
click at [1120, 548] on textarea "This Shabbos, Parshas Bo At our home 22 Cushman Street Lakewood, NJ" at bounding box center [1123, 587] width 295 height 79
click at [1098, 548] on textarea "This Shabbos, Parshas Bo At our home 22 Cushman Street Lakewood, NJ" at bounding box center [1123, 587] width 295 height 79
click at [1102, 548] on textarea "This Shabbos, Parshas Bo At our home 22 Cushman Street Lakewood, NJ" at bounding box center [1123, 587] width 295 height 79
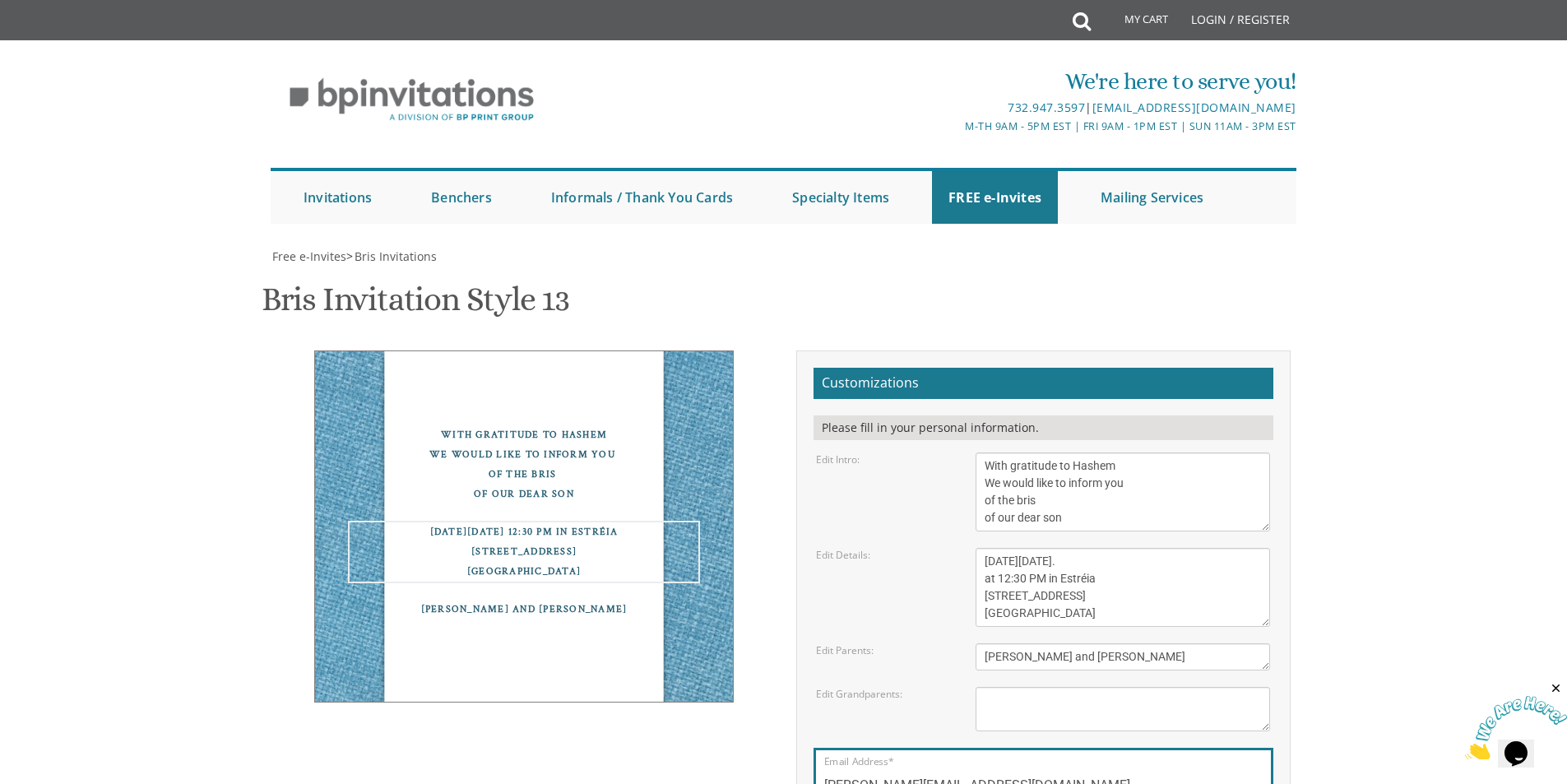
drag, startPoint x: 1116, startPoint y: 346, endPoint x: 1142, endPoint y: 335, distance: 28.2
click at [1117, 548] on textarea "This Shabbos, Parshas Bo At our home 22 Cushman Street Lakewood, NJ" at bounding box center [1123, 587] width 295 height 79
click at [1145, 548] on textarea "This Shabbos, Parshas Bo At our home 22 Cushman Street Lakewood, NJ" at bounding box center [1123, 587] width 295 height 79
click at [1117, 548] on textarea "This Shabbos, Parshas Bo At our home 22 Cushman Street Lakewood, NJ" at bounding box center [1123, 587] width 295 height 79
click at [1143, 548] on textarea "This Shabbos, Parshas Bo At our home 22 Cushman Street Lakewood, NJ" at bounding box center [1123, 587] width 295 height 79
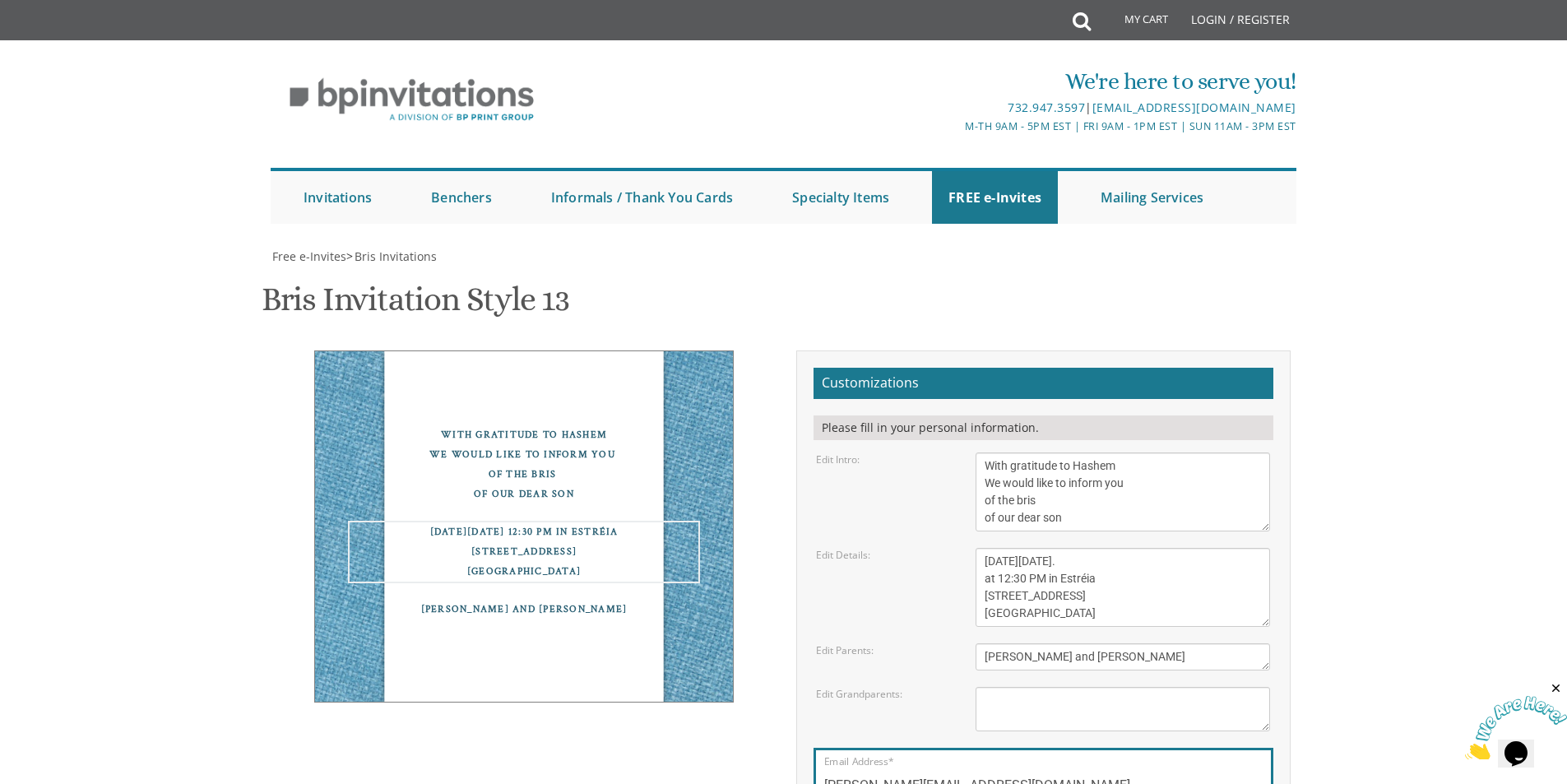
click at [1142, 548] on textarea "This Shabbos, Parshas Bo At our home 22 Cushman Street Lakewood, NJ" at bounding box center [1123, 587] width 295 height 79
click at [1139, 548] on textarea "This Shabbos, Parshas Bo At our home 22 Cushman Street Lakewood, NJ" at bounding box center [1123, 587] width 295 height 79
click at [1149, 548] on textarea "This Shabbos, Parshas Bo At our home 22 Cushman Street Lakewood, NJ" at bounding box center [1123, 587] width 295 height 79
click at [1139, 548] on textarea "This Shabbos, Parshas Bo At our home 22 Cushman Street Lakewood, NJ" at bounding box center [1123, 587] width 295 height 79
click at [1122, 548] on textarea "This Shabbos, Parshas Bo At our home 22 Cushman Street Lakewood, NJ" at bounding box center [1123, 587] width 295 height 79
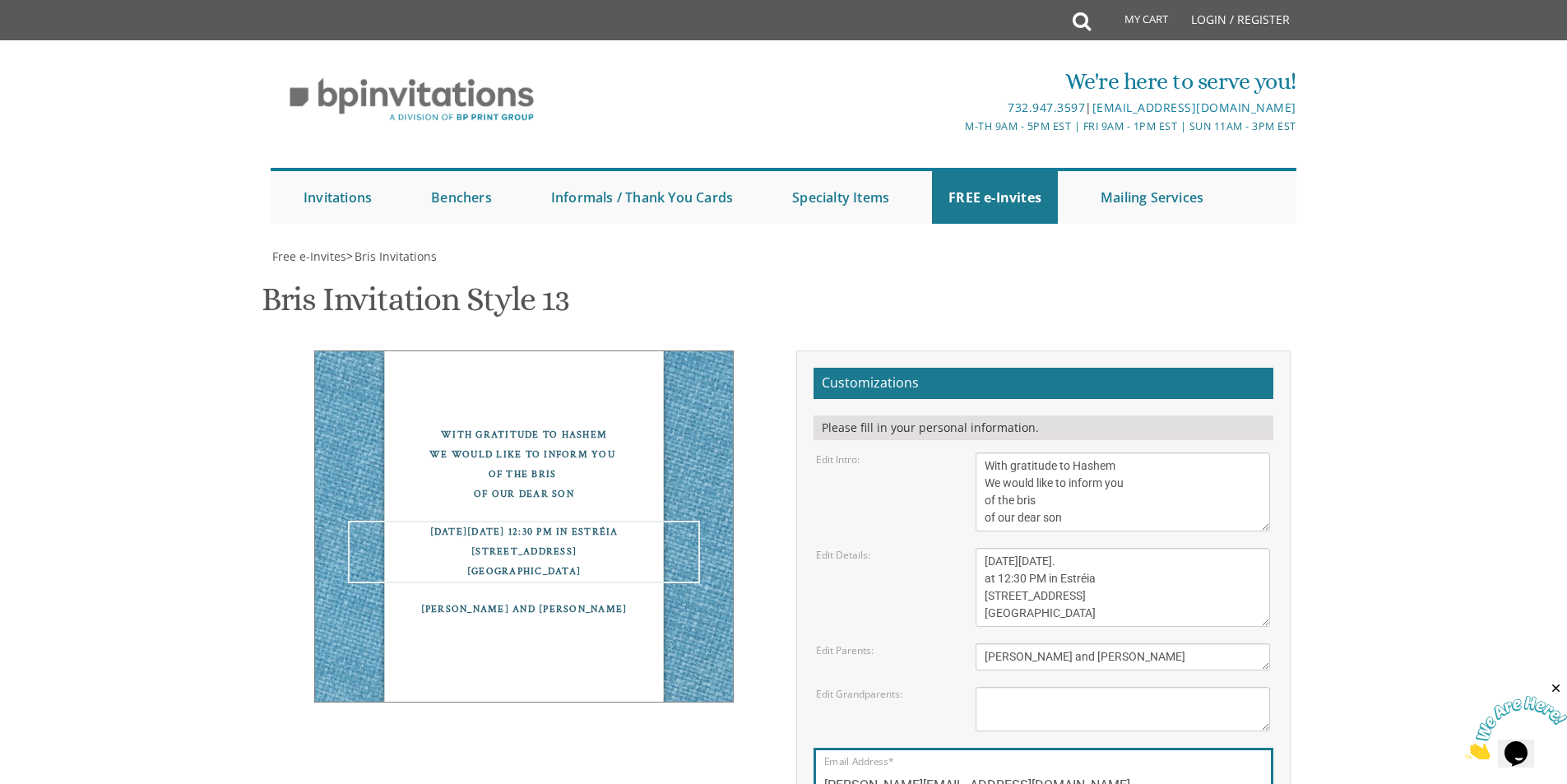
drag, startPoint x: 1136, startPoint y: 335, endPoint x: 1141, endPoint y: 344, distance: 10.3
click at [1141, 548] on textarea "This Shabbos, Parshas Bo At our home 22 Cushman Street Lakewood, NJ" at bounding box center [1123, 587] width 295 height 79
click at [1126, 548] on textarea "This Shabbos, Parshas Bo At our home 22 Cushman Street Lakewood, NJ" at bounding box center [1123, 587] width 295 height 79
click at [1112, 548] on textarea "This Shabbos, Parshas Bo At our home 22 Cushman Street Lakewood, NJ" at bounding box center [1123, 587] width 295 height 79
click at [1089, 548] on textarea "This Shabbos, Parshas Bo At our home 22 Cushman Street Lakewood, NJ" at bounding box center [1123, 587] width 295 height 79
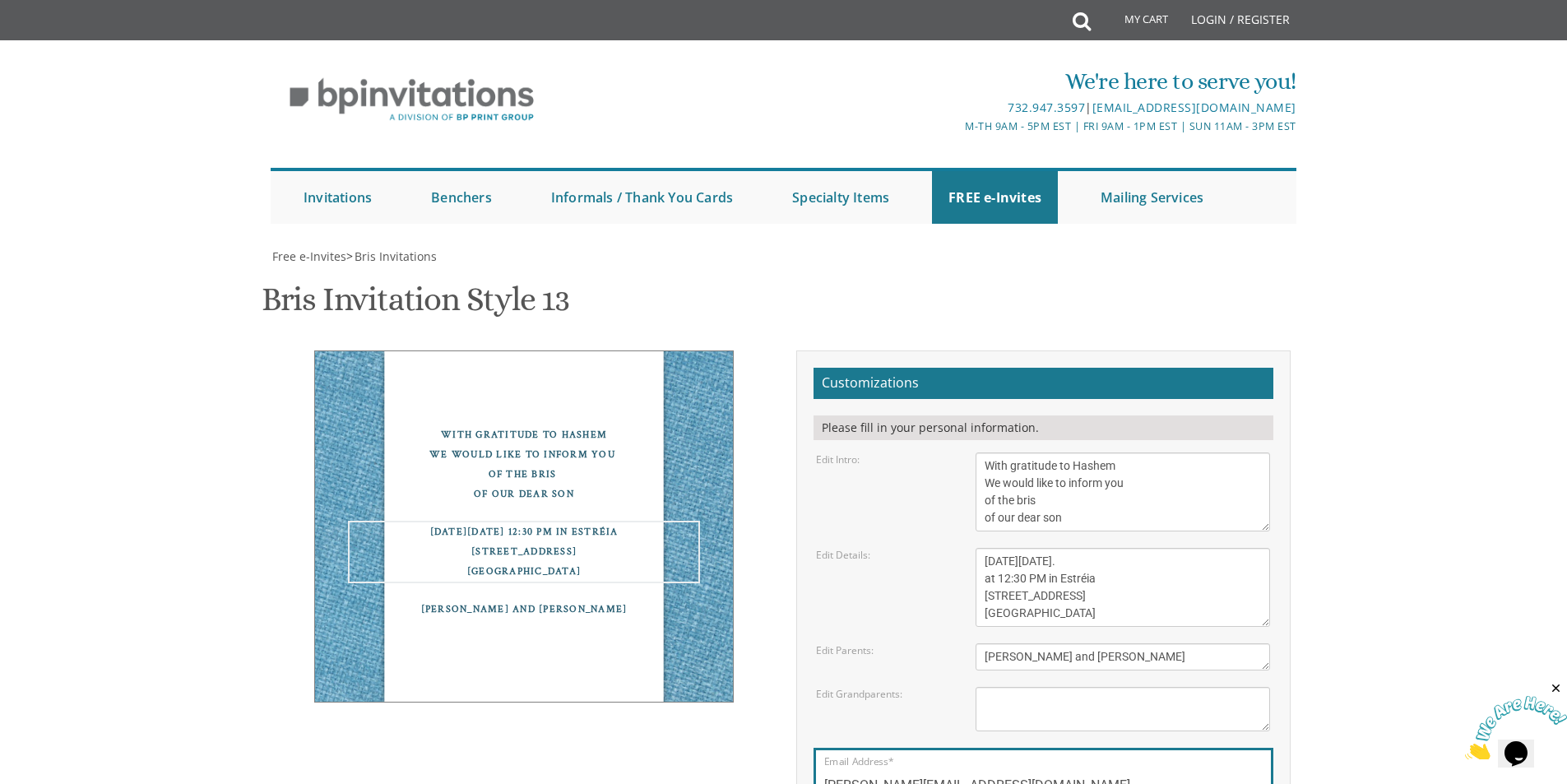
click at [1100, 548] on textarea "This Shabbos, Parshas Bo At our home 22 Cushman Street Lakewood, NJ" at bounding box center [1123, 587] width 295 height 79
click at [1133, 548] on textarea "This Shabbos, Parshas Bo At our home 22 Cushman Street Lakewood, NJ" at bounding box center [1123, 587] width 295 height 79
click at [1126, 548] on textarea "This Shabbos, Parshas Bo At our home 22 Cushman Street Lakewood, NJ" at bounding box center [1123, 587] width 295 height 79
click at [1124, 548] on textarea "This Shabbos, Parshas Bo At our home 22 Cushman Street Lakewood, NJ" at bounding box center [1123, 587] width 295 height 79
click at [1123, 548] on textarea "This Shabbos, Parshas Bo At our home 22 Cushman Street Lakewood, NJ" at bounding box center [1123, 587] width 295 height 79
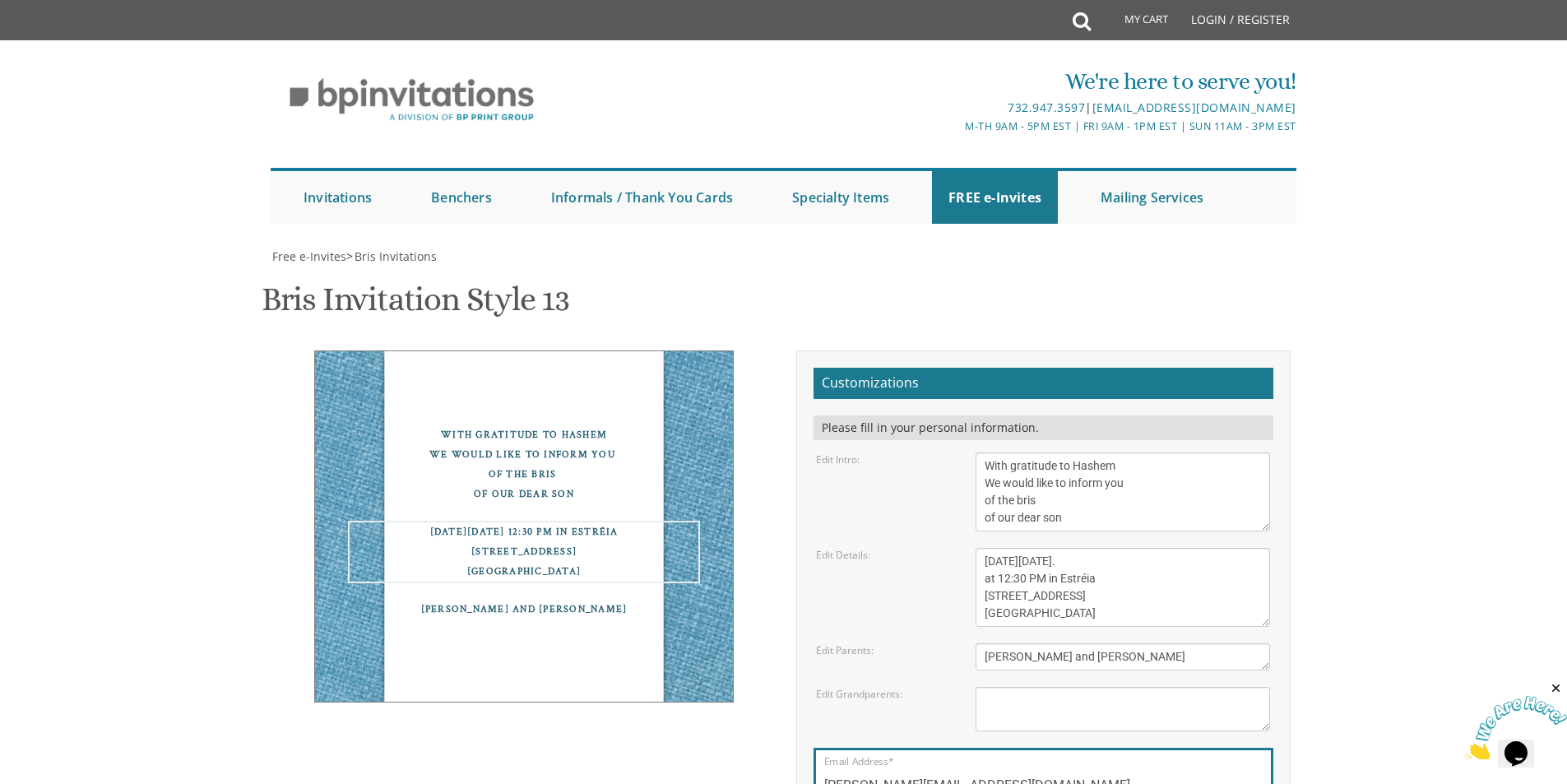
click at [1147, 548] on textarea "This Shabbos, Parshas Bo At our home 22 Cushman Street Lakewood, NJ" at bounding box center [1123, 587] width 295 height 79
click at [1099, 548] on textarea "This Shabbos, Parshas Bo At our home 22 Cushman Street Lakewood, NJ" at bounding box center [1123, 587] width 295 height 79
click at [1098, 548] on textarea "This Shabbos, Parshas Bo At our home 22 Cushman Street Lakewood, NJ" at bounding box center [1123, 587] width 295 height 79
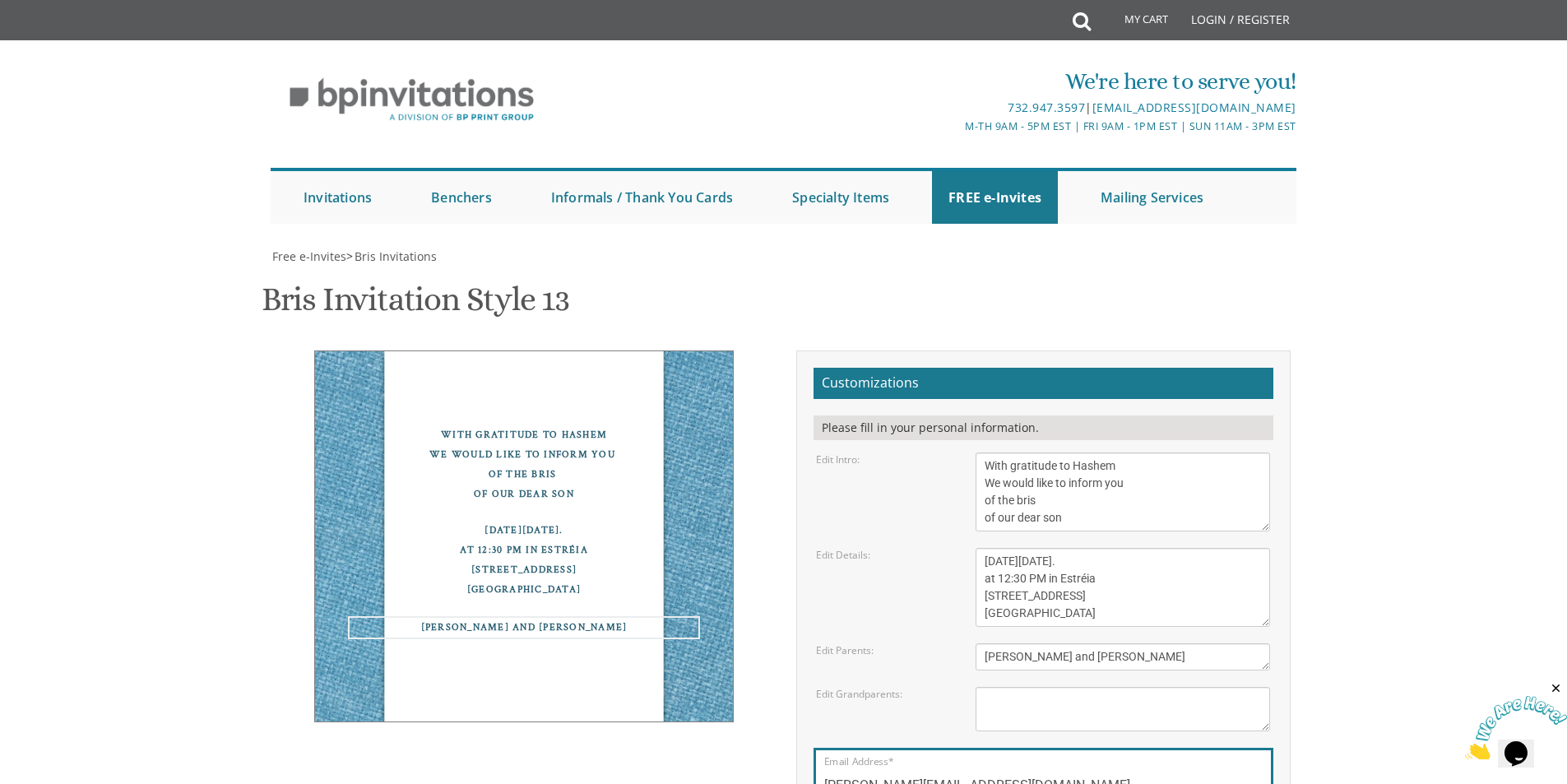
click at [1102, 643] on textarea "Chaim and Rena Reider" at bounding box center [1123, 656] width 295 height 28
click at [1146, 548] on textarea "This Shabbos, Parshas Bo At our home 22 Cushman Street Lakewood, NJ" at bounding box center [1123, 587] width 295 height 79
click at [1109, 548] on textarea "This Shabbos, Parshas Bo At our home 22 Cushman Street Lakewood, NJ" at bounding box center [1123, 587] width 295 height 79
click at [1108, 548] on textarea "This Shabbos, Parshas Bo At our home 22 Cushman Street Lakewood, NJ" at bounding box center [1123, 587] width 295 height 79
type textarea "This Sunday September 21st at 12:30 PM in Estréia 978 River Ave. Lakewood, NJ 0…"
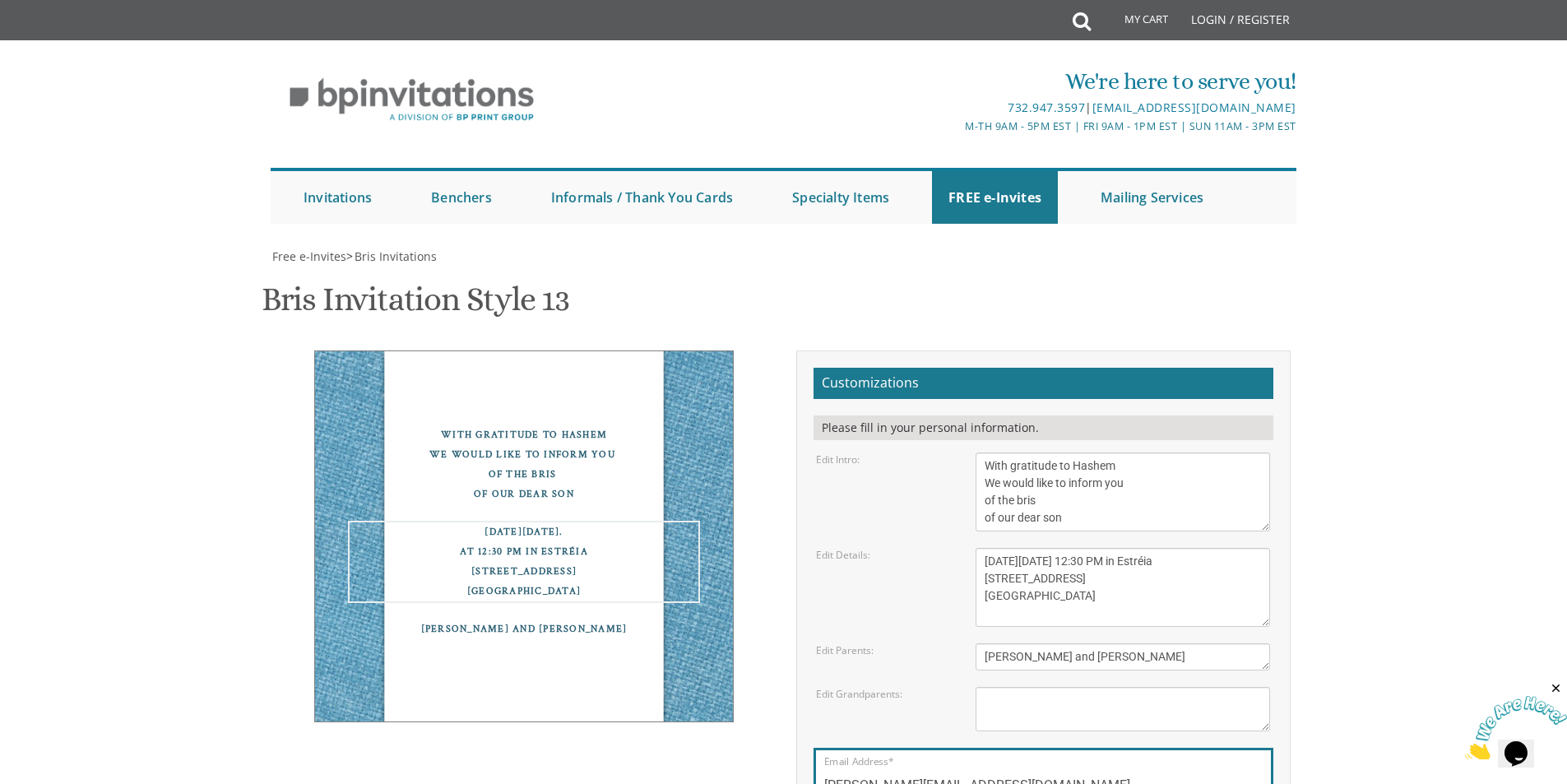
click at [1094, 643] on textarea "Chaim and Rena Reider" at bounding box center [1123, 656] width 295 height 28
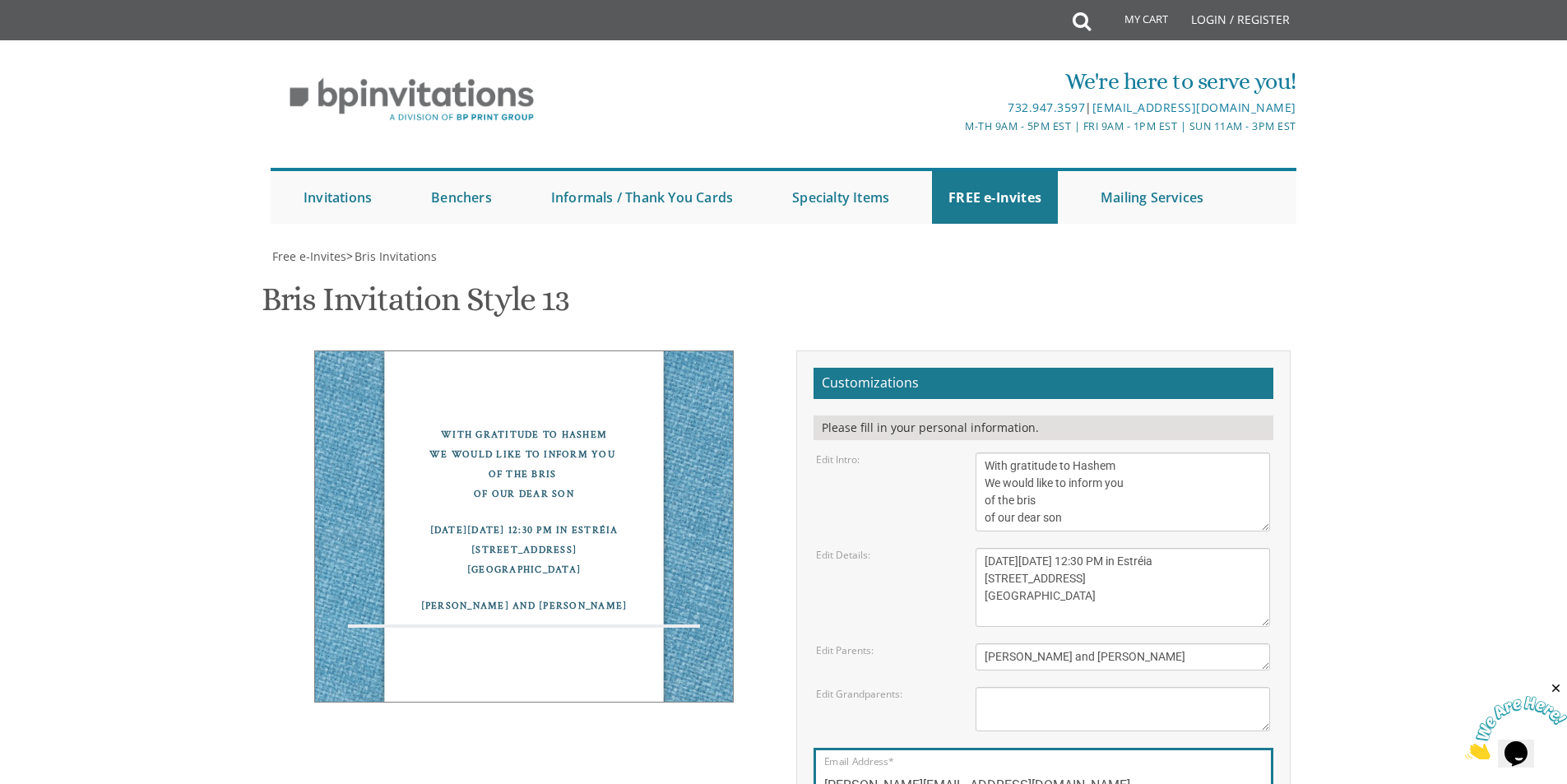
click at [1043, 686] on textarea "Shuli and Esther Reider Shragy and Leah Fried" at bounding box center [1123, 709] width 295 height 44
